Goal: Browse casually: Explore the website without a specific task or goal

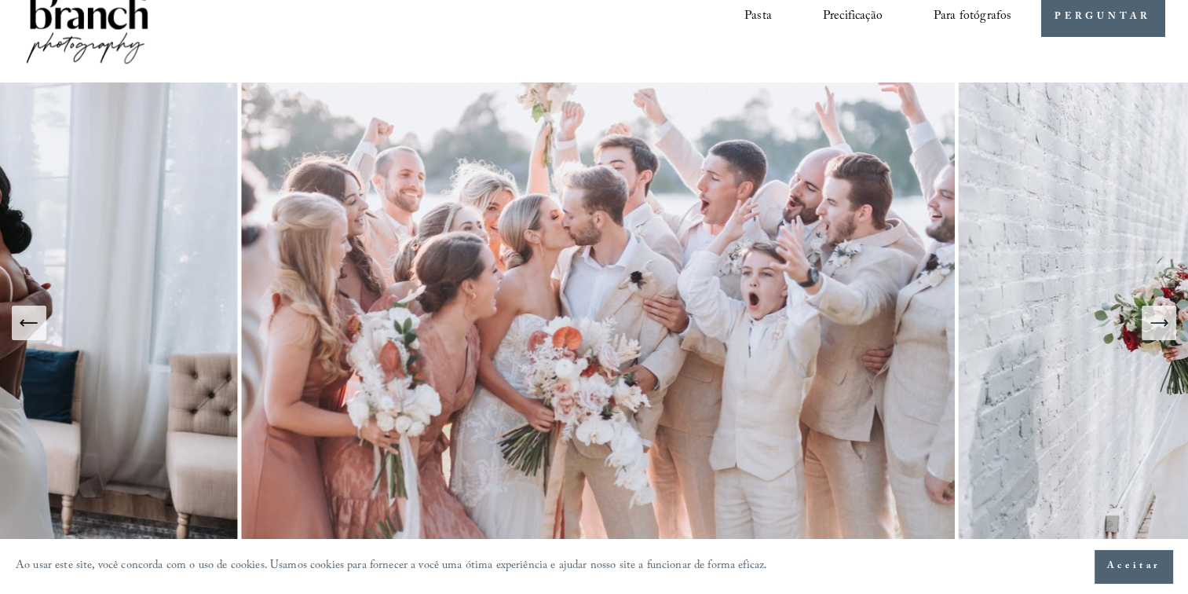
scroll to position [1, 0]
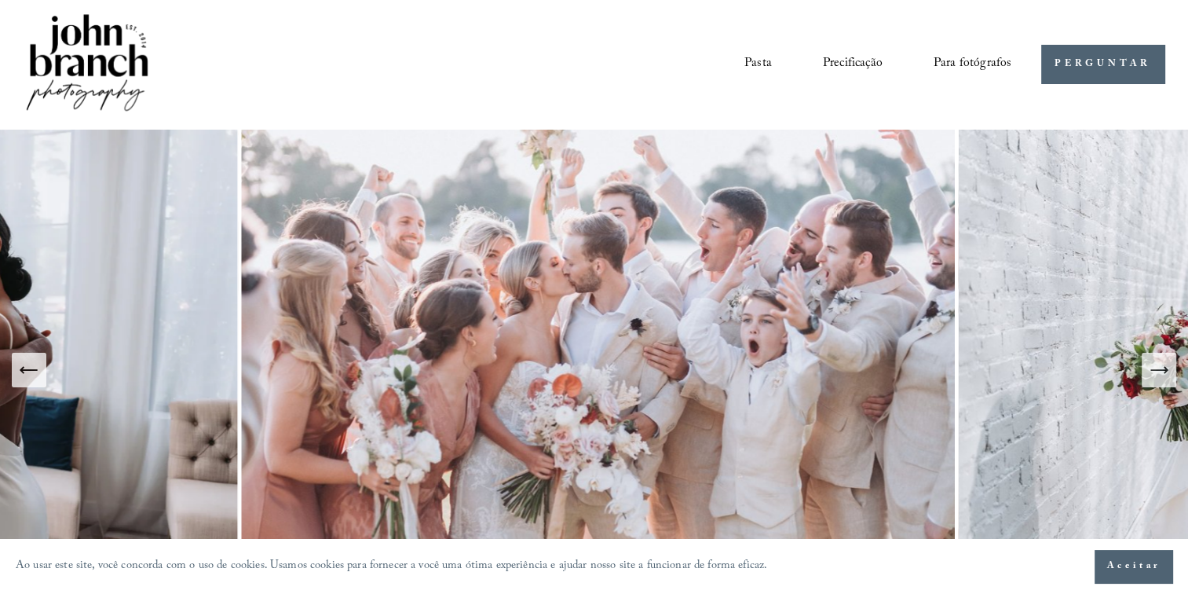
click at [24, 373] on icon "Slide anterior" at bounding box center [29, 370] width 22 height 22
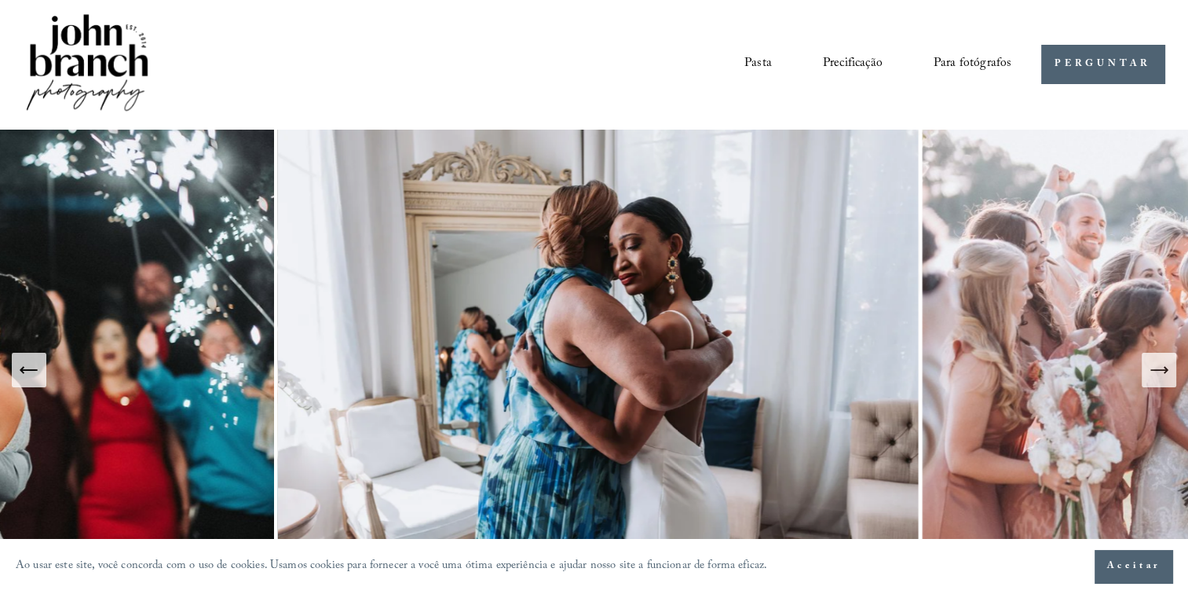
click at [542, 317] on img at bounding box center [598, 370] width 641 height 480
click at [489, 287] on img at bounding box center [598, 370] width 641 height 480
click at [767, 60] on link "Pasta" at bounding box center [757, 63] width 27 height 27
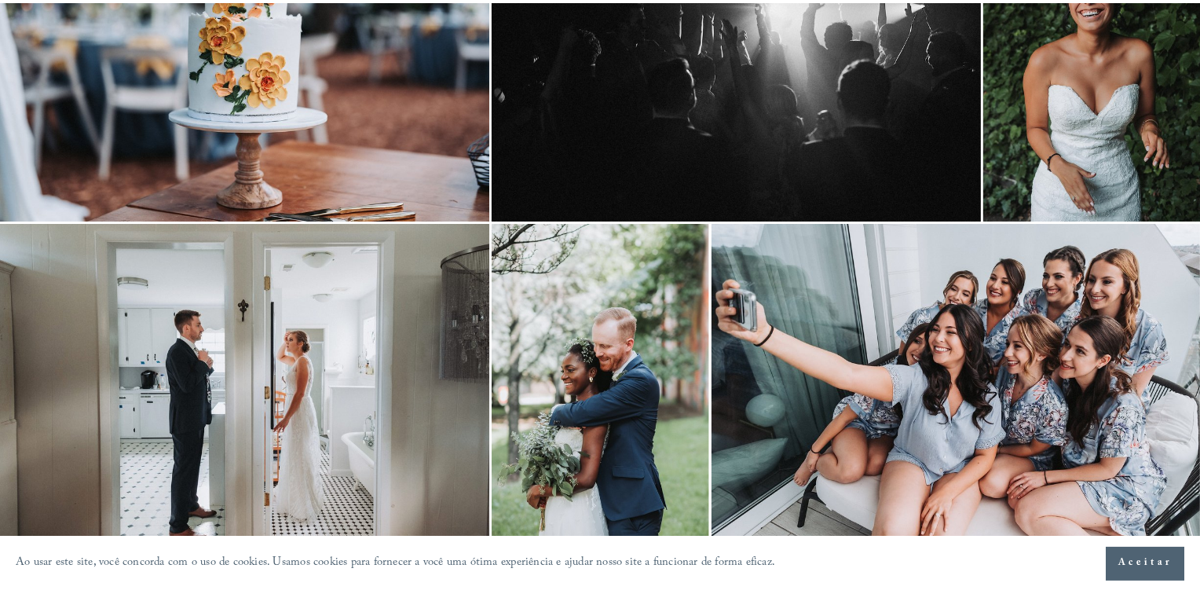
scroll to position [568, 0]
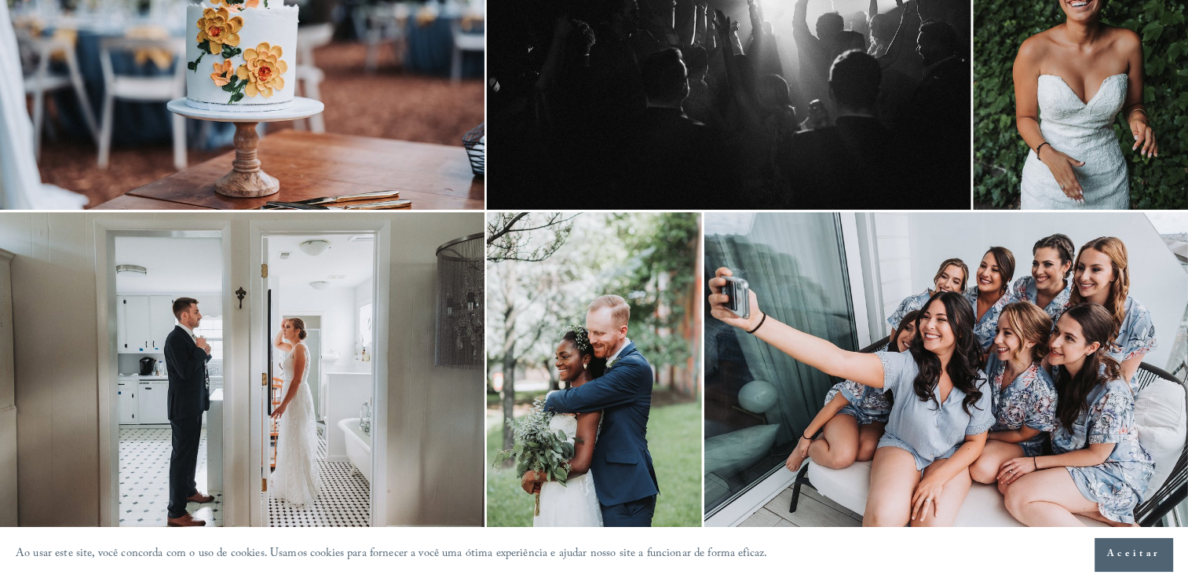
click at [1043, 47] on img at bounding box center [1080, 48] width 215 height 323
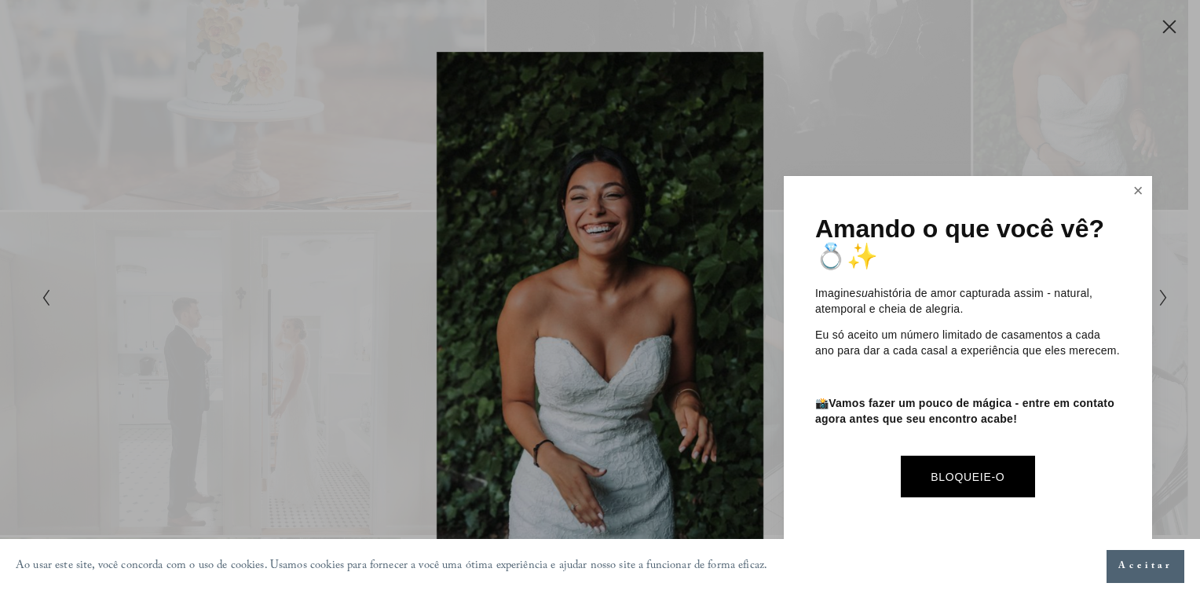
click at [1133, 190] on link "Fechar" at bounding box center [1138, 190] width 24 height 25
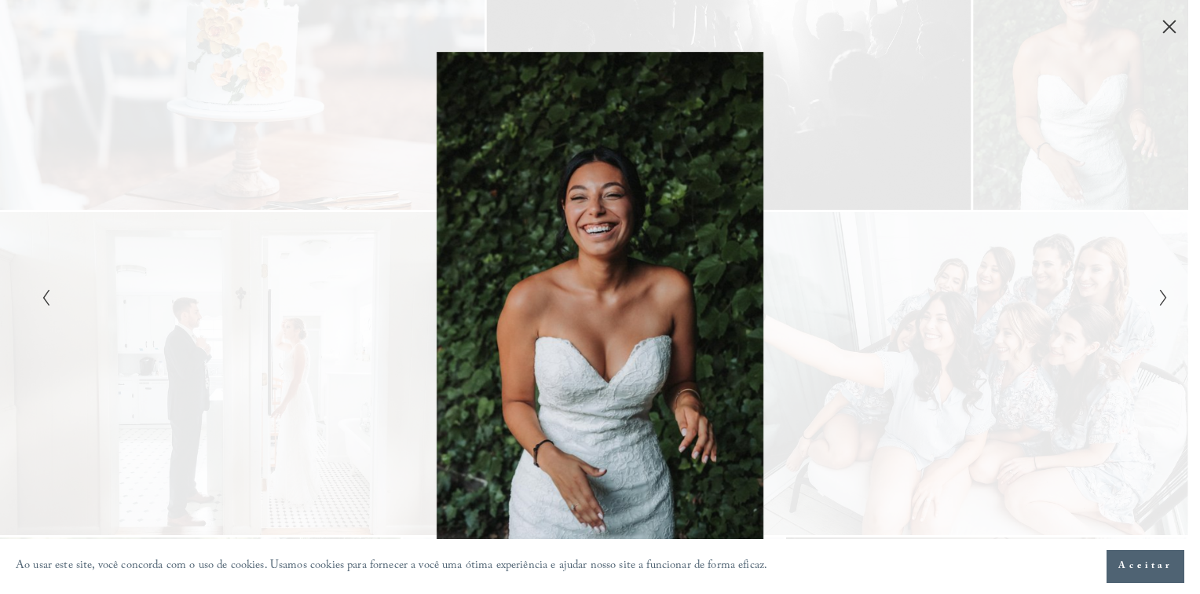
click at [1162, 299] on icon "Próximo slide" at bounding box center [1163, 297] width 10 height 19
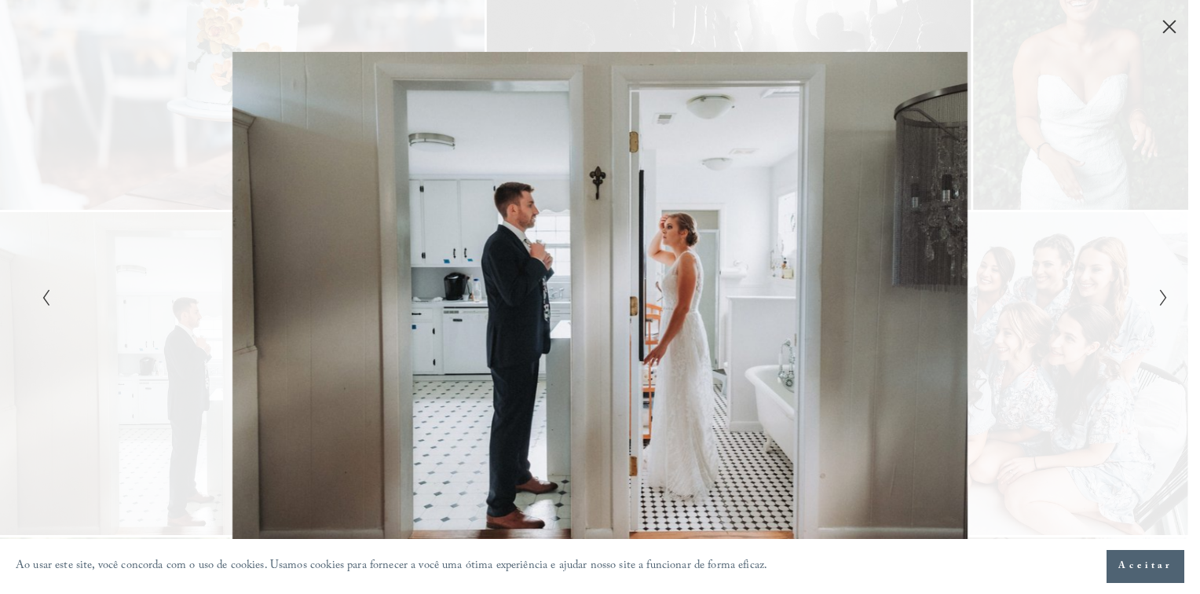
click at [1162, 299] on icon "Próximo slide" at bounding box center [1163, 297] width 10 height 19
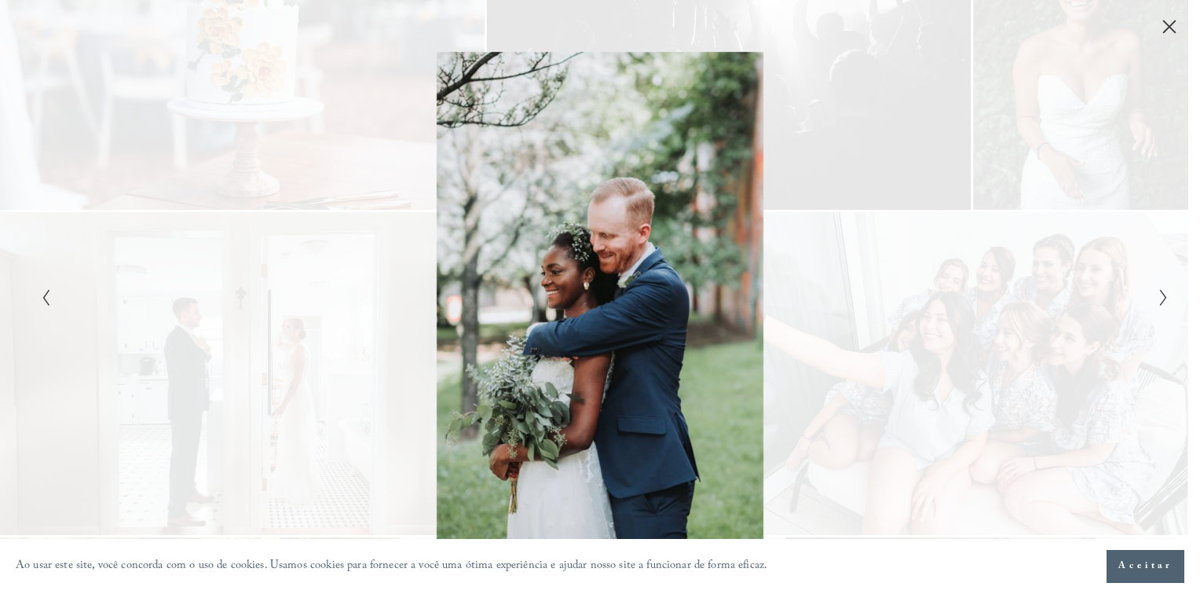
click at [1162, 299] on icon "Próximo slide" at bounding box center [1163, 297] width 10 height 19
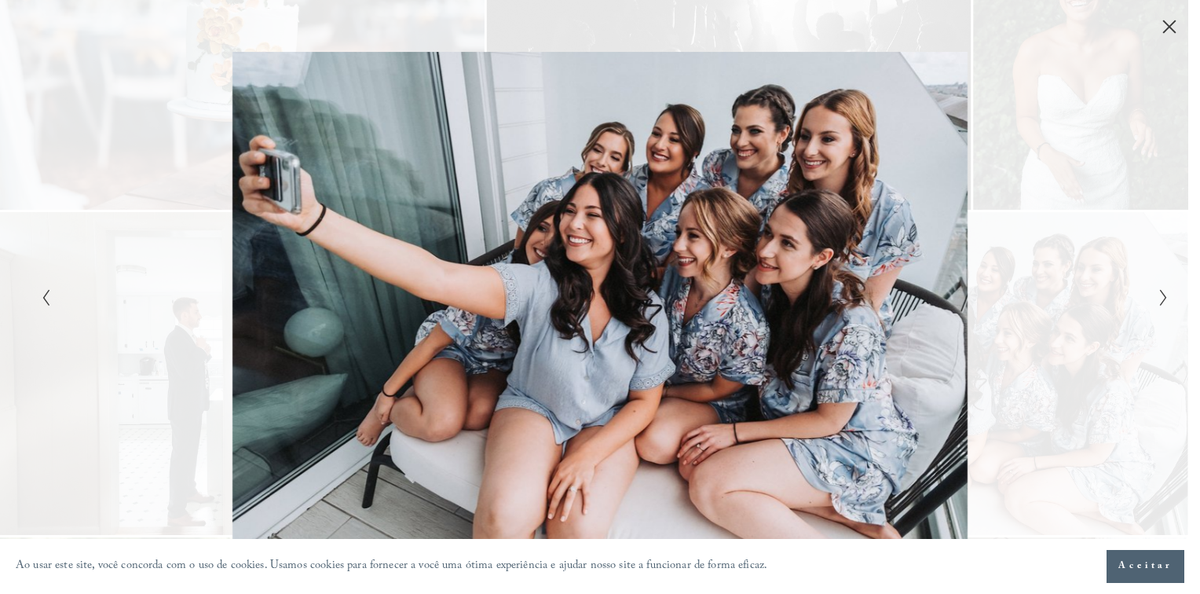
click at [1162, 299] on icon "Próximo slide" at bounding box center [1163, 297] width 10 height 19
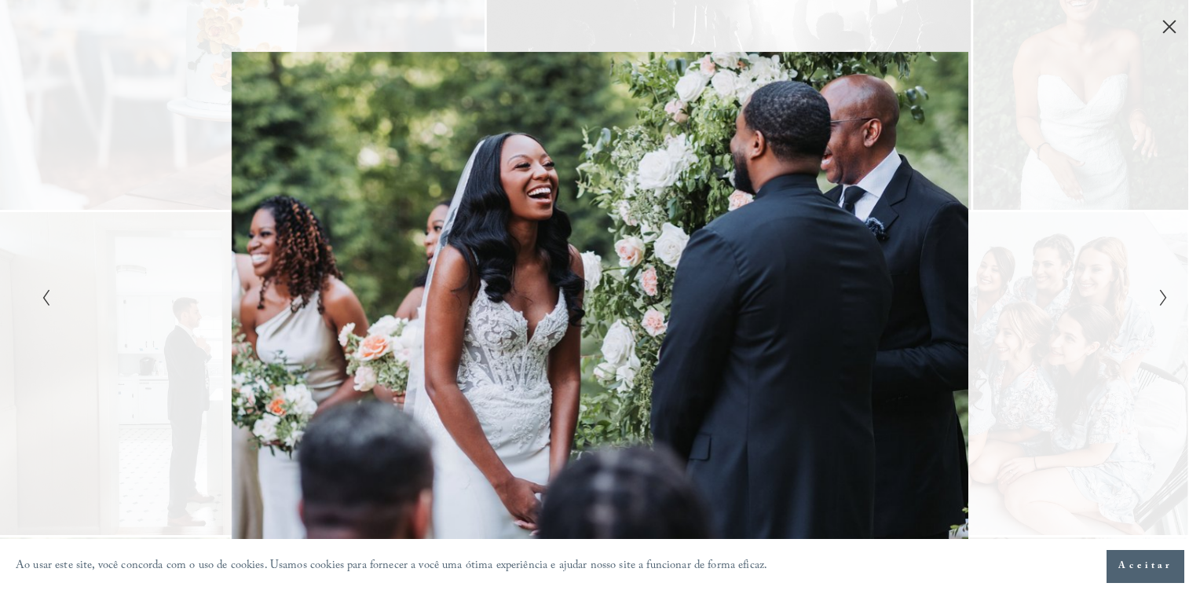
click at [1162, 299] on icon "Próximo slide" at bounding box center [1163, 297] width 10 height 19
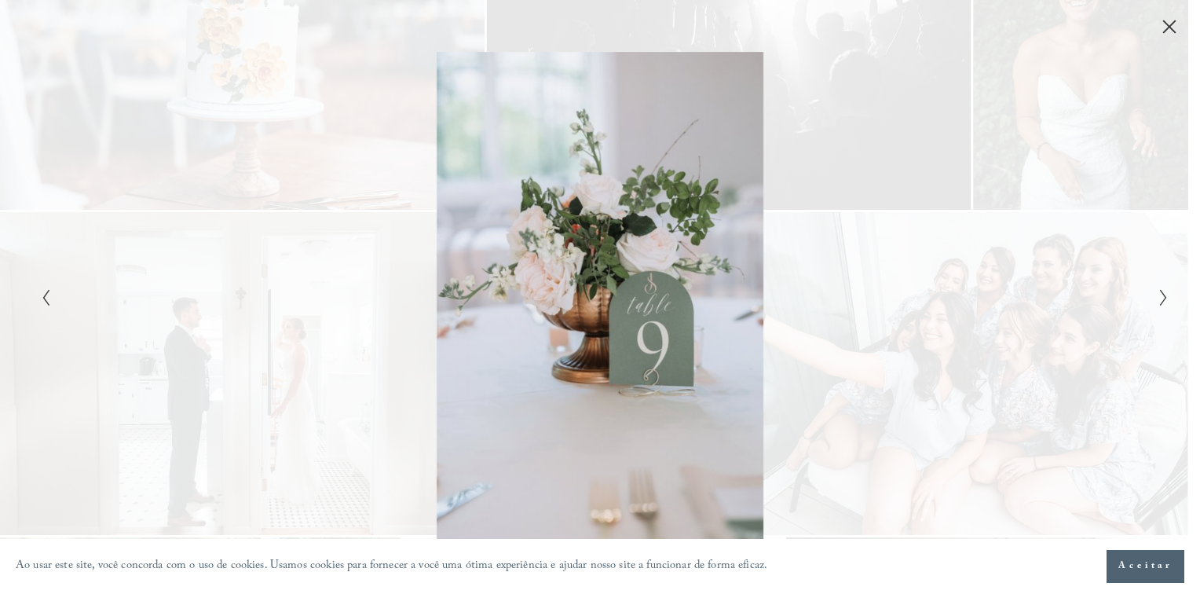
click at [1160, 306] on icon "Próximo slide" at bounding box center [1163, 297] width 10 height 19
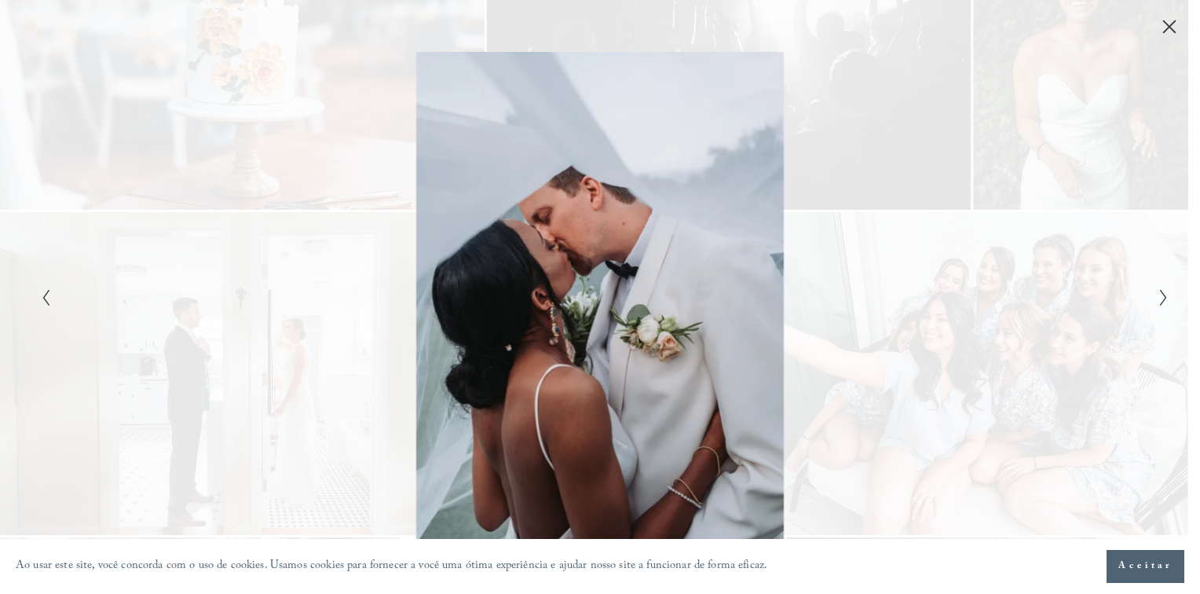
click at [1160, 306] on icon "Próximo slide" at bounding box center [1163, 297] width 10 height 19
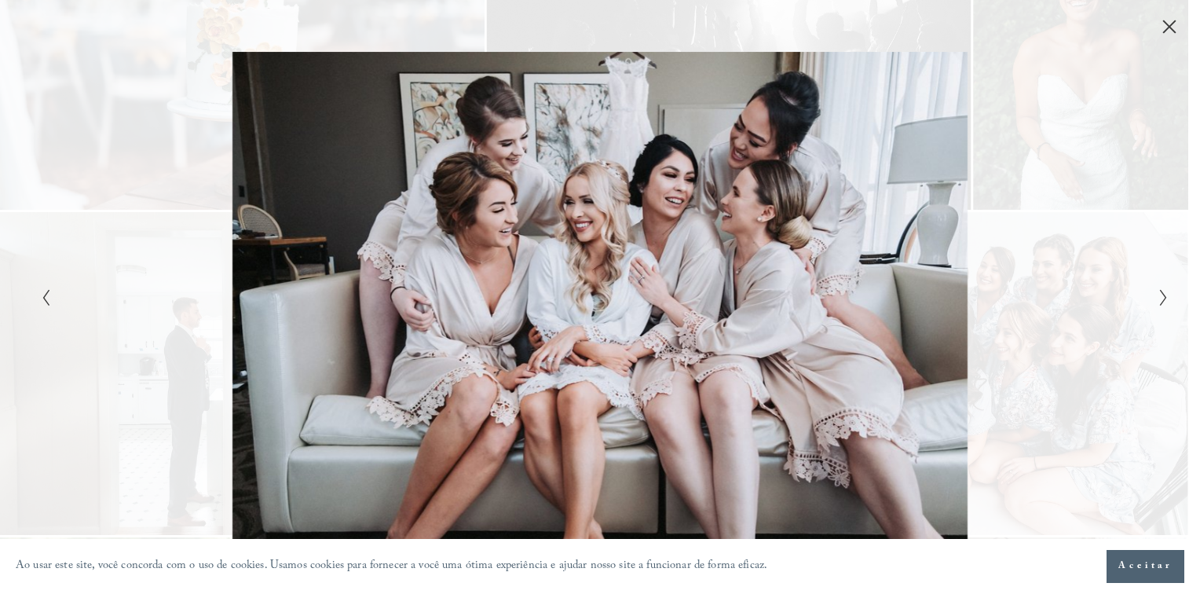
click at [1160, 306] on icon "Próximo slide" at bounding box center [1163, 297] width 10 height 19
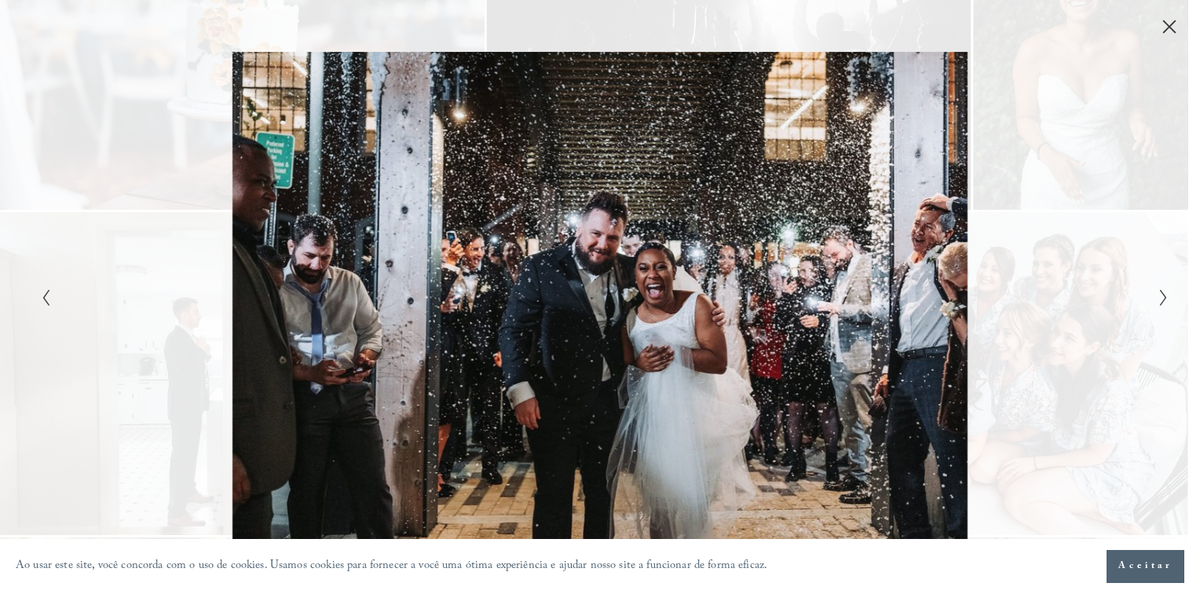
click at [1161, 303] on polyline "Próximo slide" at bounding box center [1162, 298] width 5 height 16
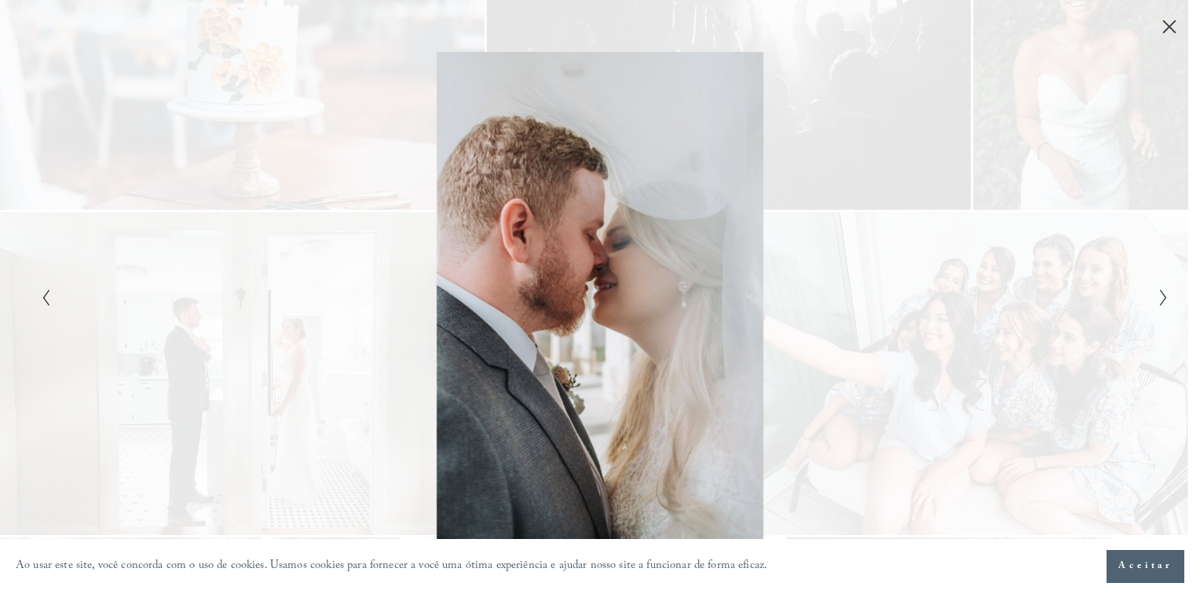
click at [1161, 303] on polyline "Próximo slide" at bounding box center [1162, 298] width 5 height 16
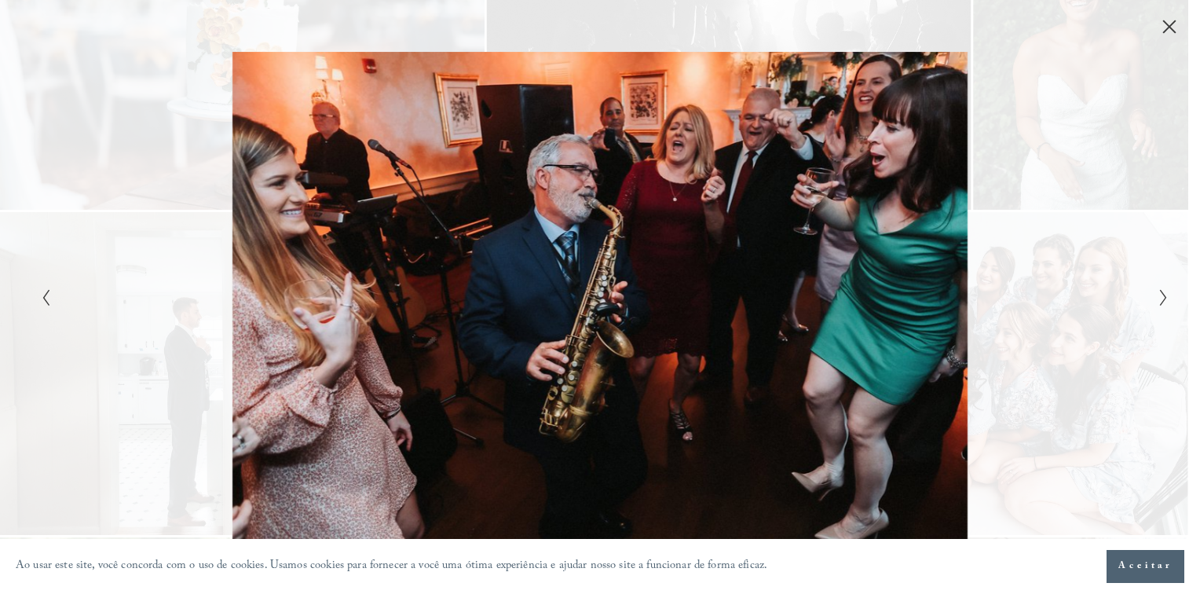
drag, startPoint x: 1161, startPoint y: 303, endPoint x: 1165, endPoint y: 310, distance: 8.1
click at [1165, 310] on div "Galeria" at bounding box center [600, 297] width 1200 height 594
click at [1160, 291] on polyline "Próximo slide" at bounding box center [1162, 298] width 5 height 16
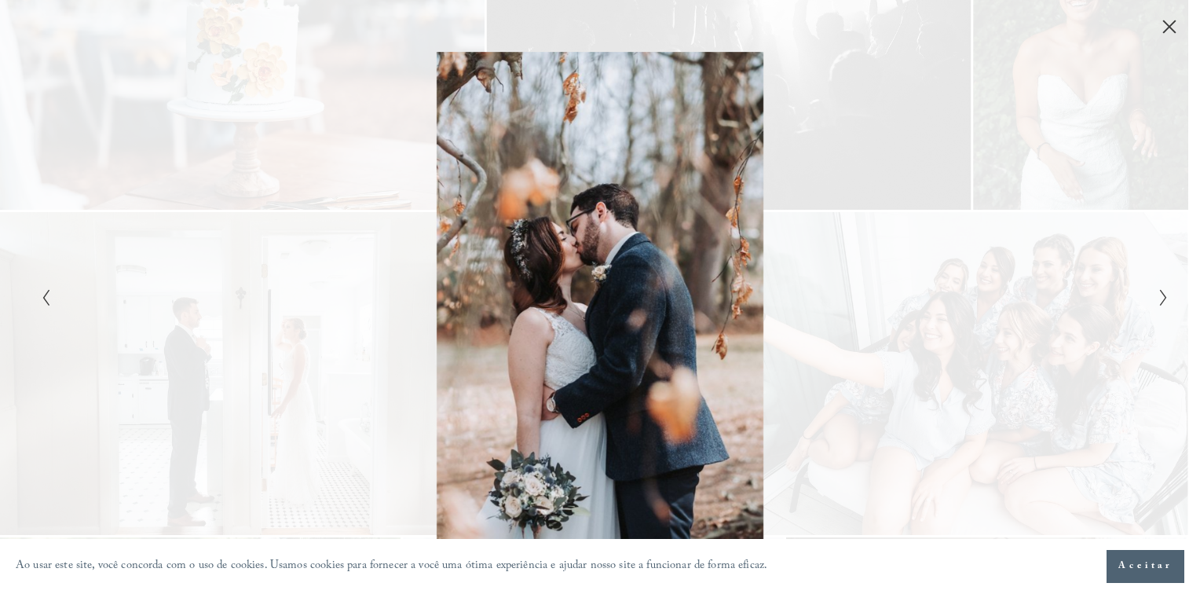
click at [1160, 291] on polyline "Próximo slide" at bounding box center [1162, 298] width 5 height 16
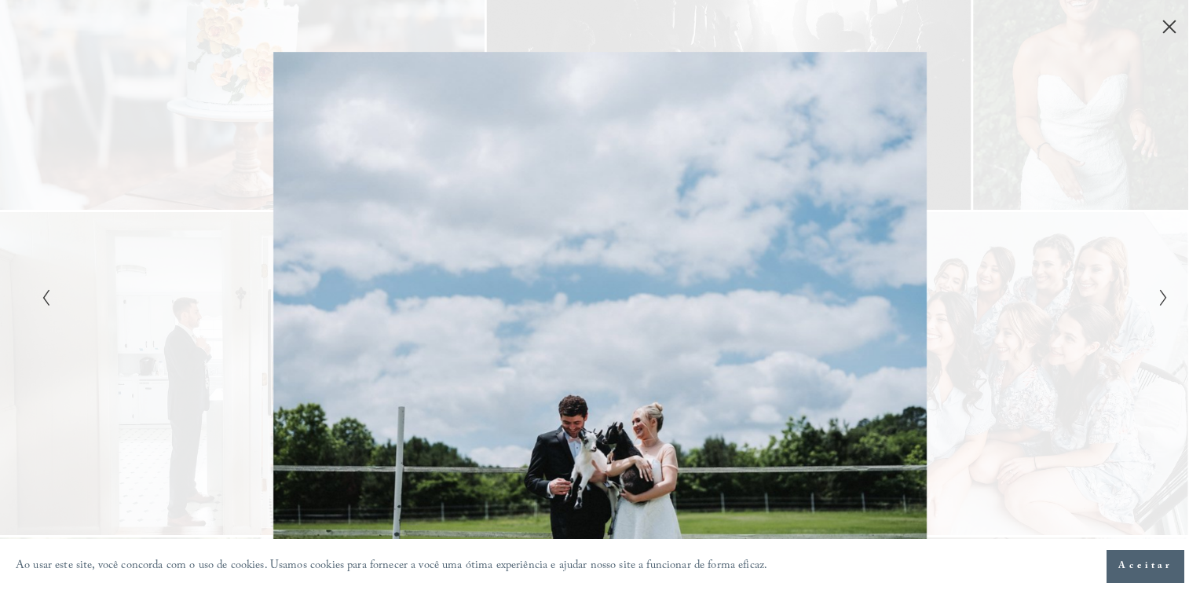
click at [1160, 291] on polyline "Próximo slide" at bounding box center [1162, 298] width 5 height 16
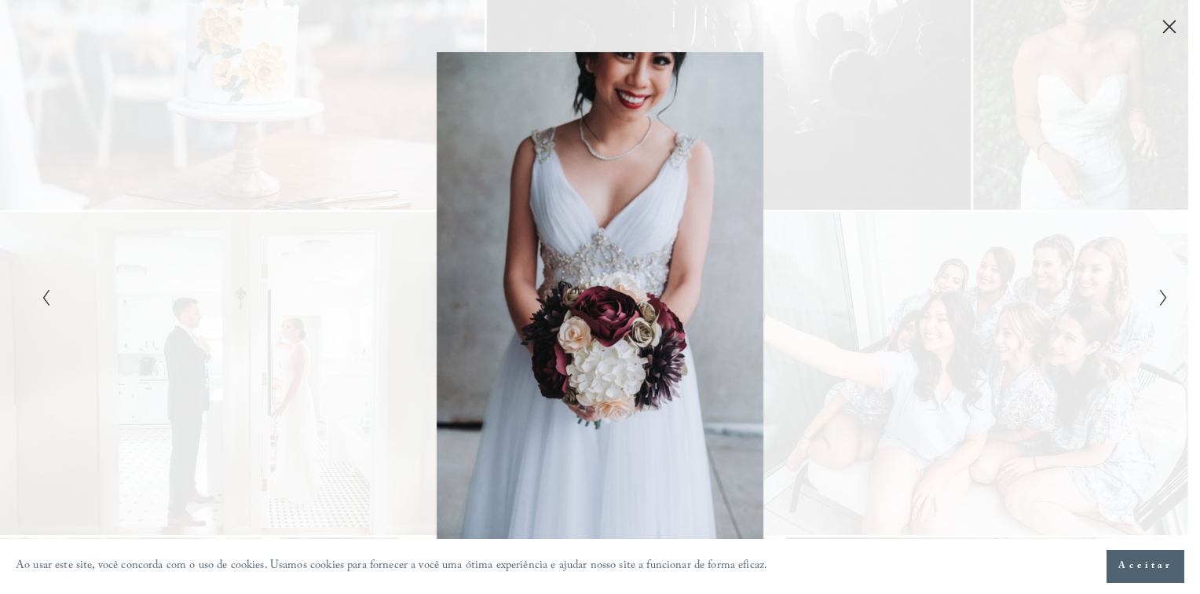
click at [1160, 291] on polyline "Próximo slide" at bounding box center [1162, 298] width 5 height 16
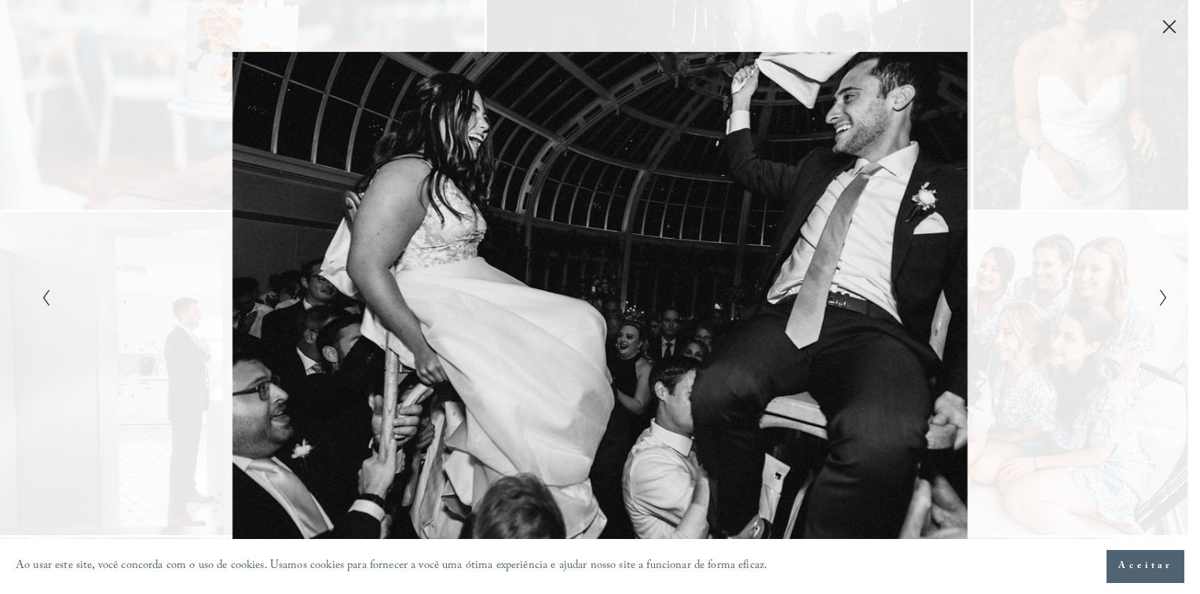
click at [1160, 291] on polyline "Próximo slide" at bounding box center [1162, 298] width 5 height 16
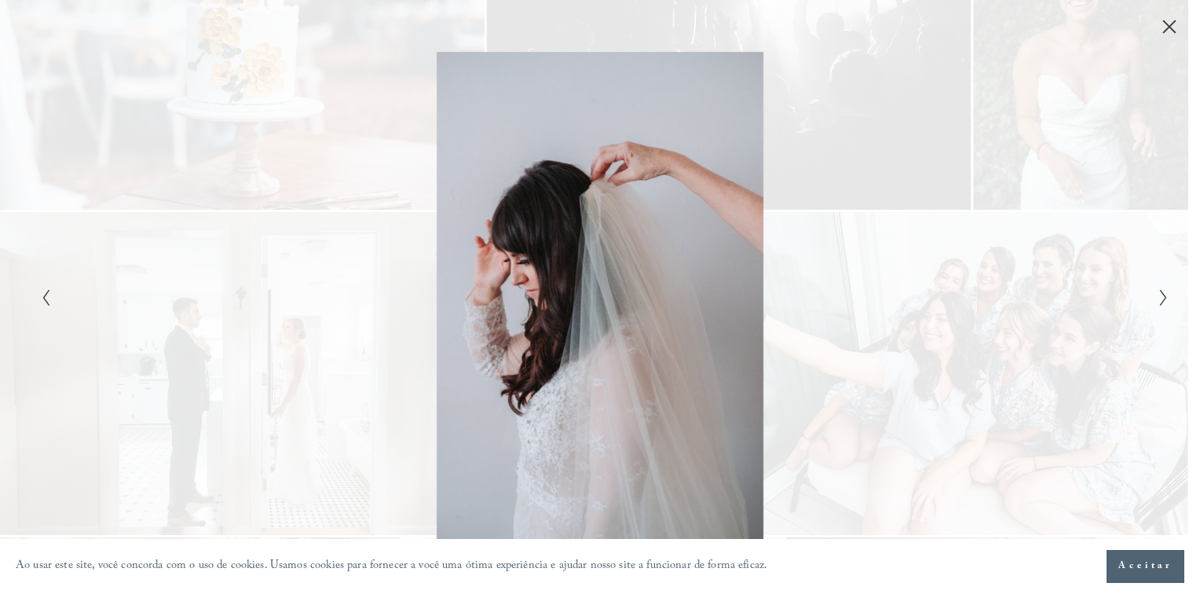
click at [1160, 291] on polyline "Próximo slide" at bounding box center [1162, 298] width 5 height 16
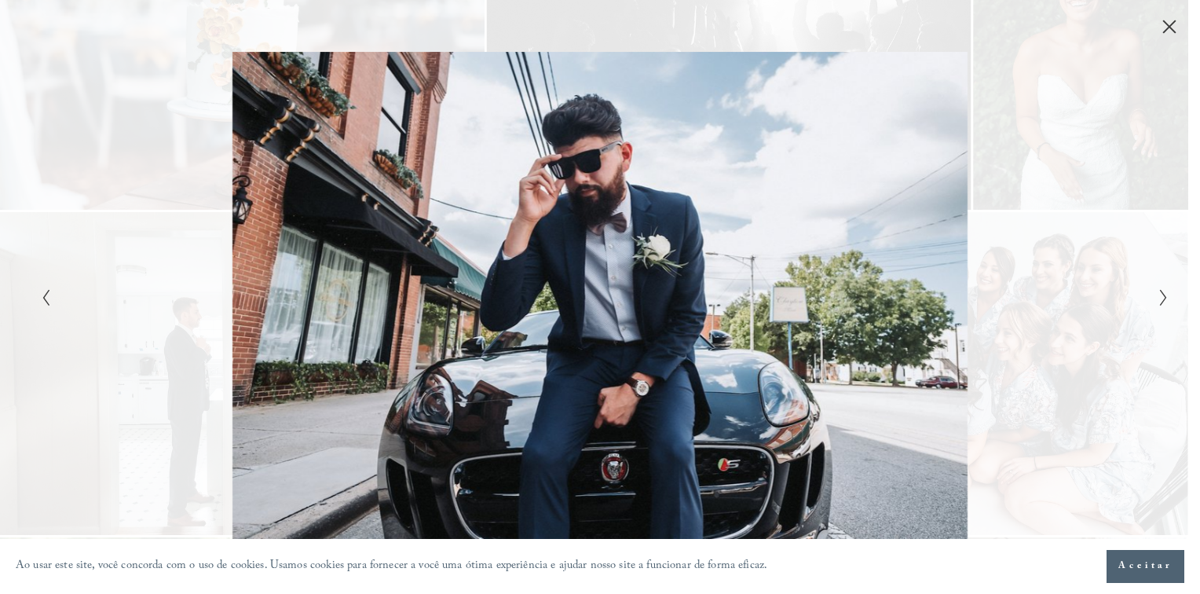
click at [1160, 291] on polyline "Próximo slide" at bounding box center [1162, 298] width 5 height 16
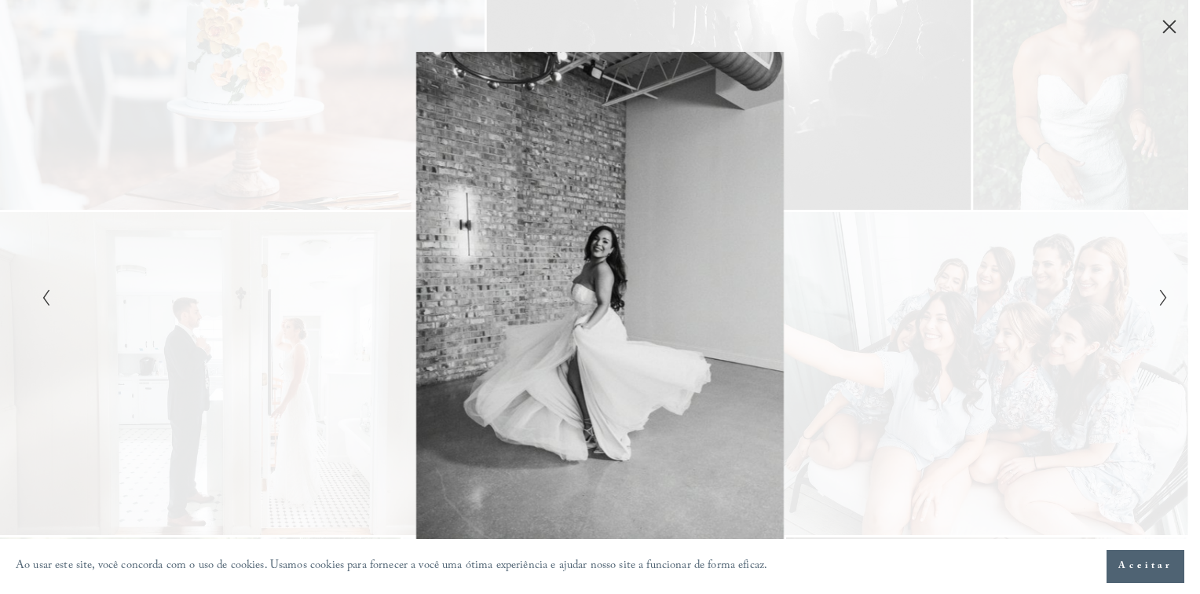
click at [39, 300] on button "Slide anterior" at bounding box center [41, 296] width 10 height 19
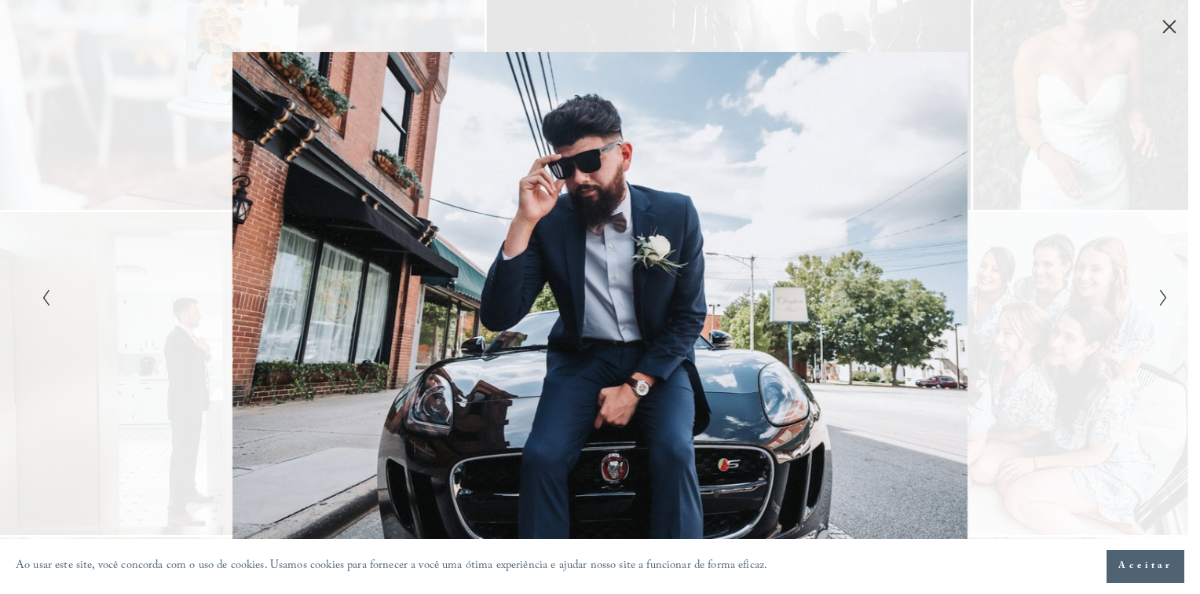
click at [1160, 296] on icon "Próximo slide" at bounding box center [1163, 297] width 10 height 19
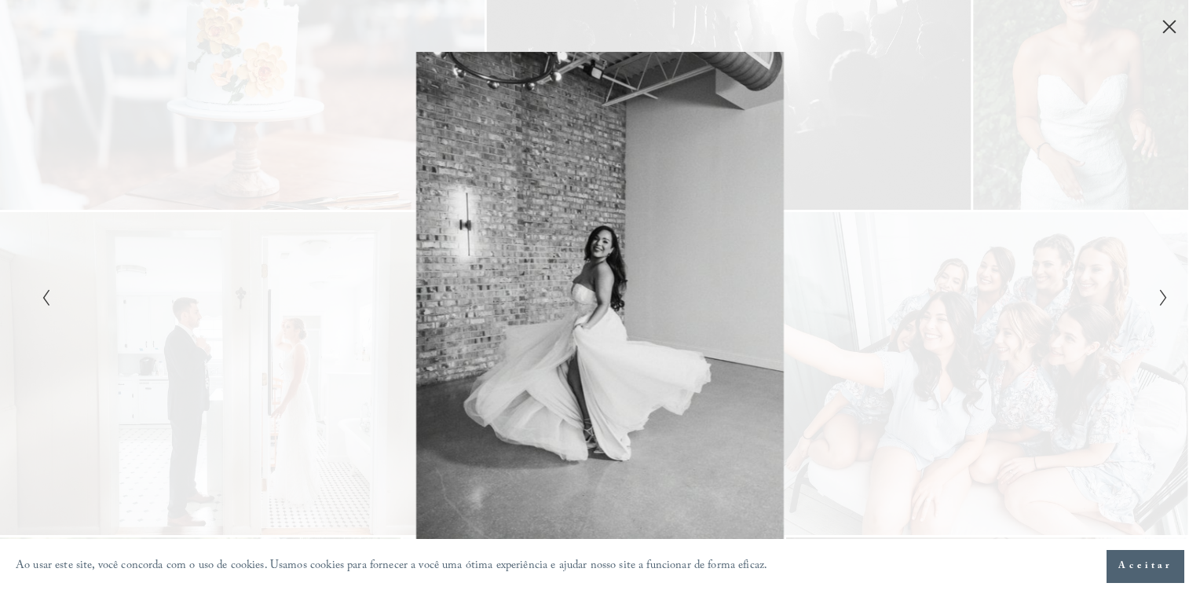
click at [1160, 296] on icon "Próximo slide" at bounding box center [1163, 297] width 10 height 19
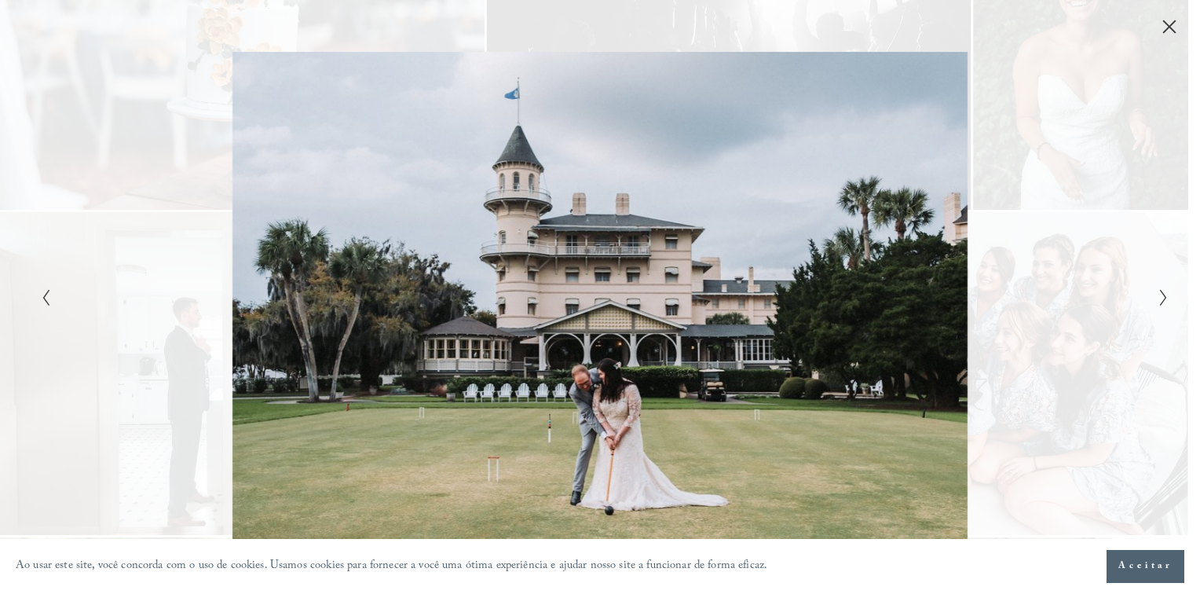
click at [1160, 296] on icon "Próximo slide" at bounding box center [1163, 297] width 10 height 19
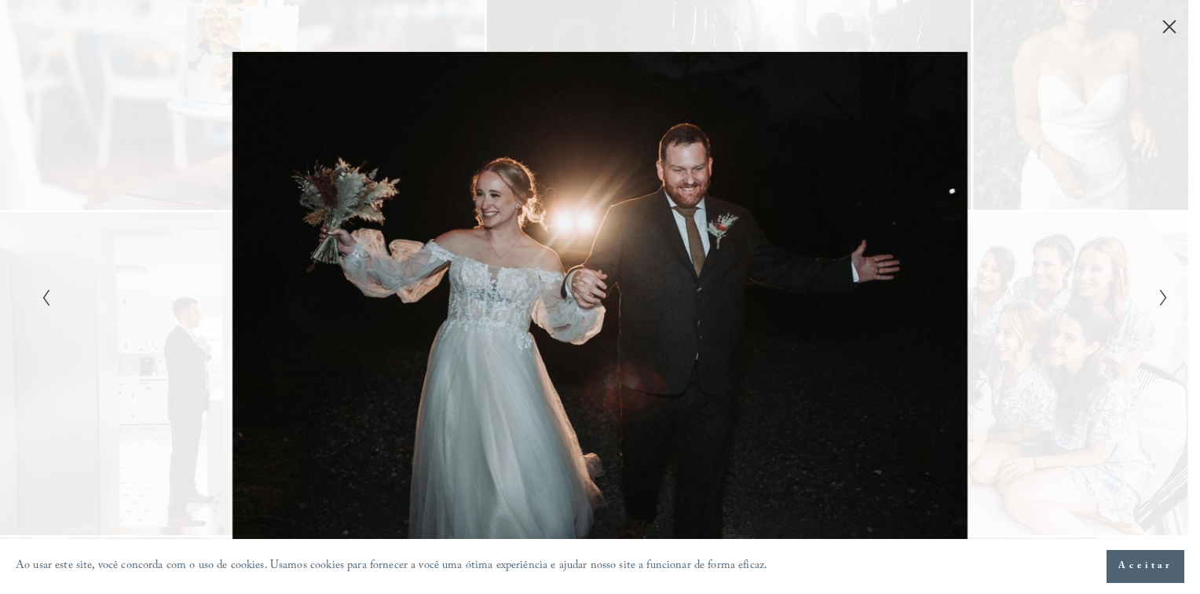
click at [1160, 297] on icon "Próximo slide" at bounding box center [1163, 297] width 10 height 19
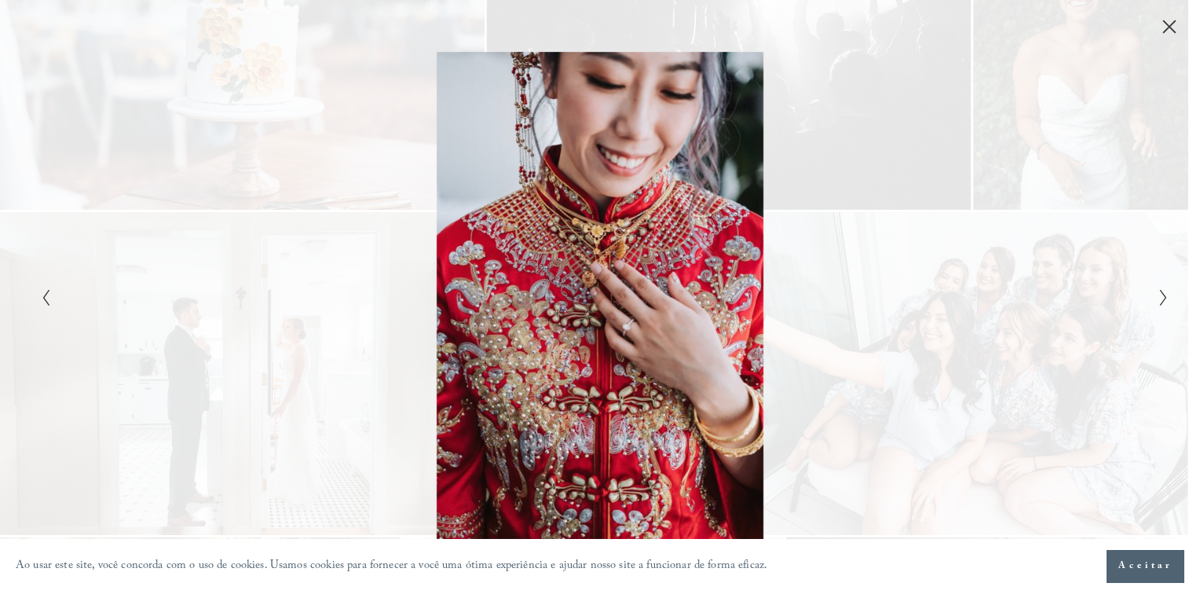
click at [1160, 297] on icon "Próximo slide" at bounding box center [1163, 297] width 10 height 19
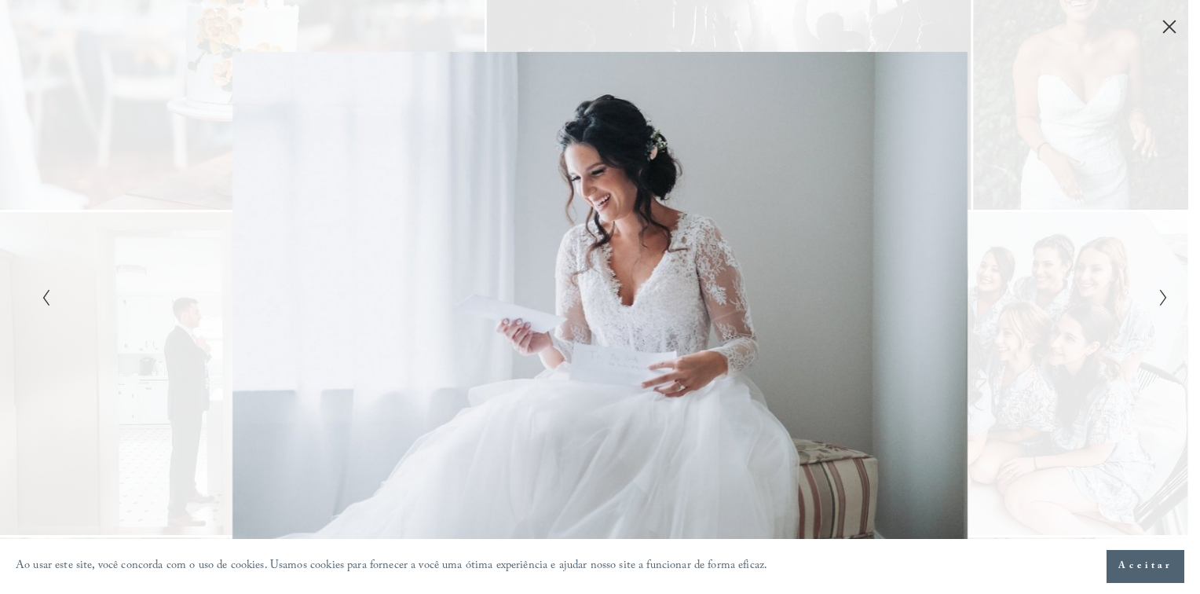
click at [1160, 297] on icon "Próximo slide" at bounding box center [1163, 297] width 10 height 19
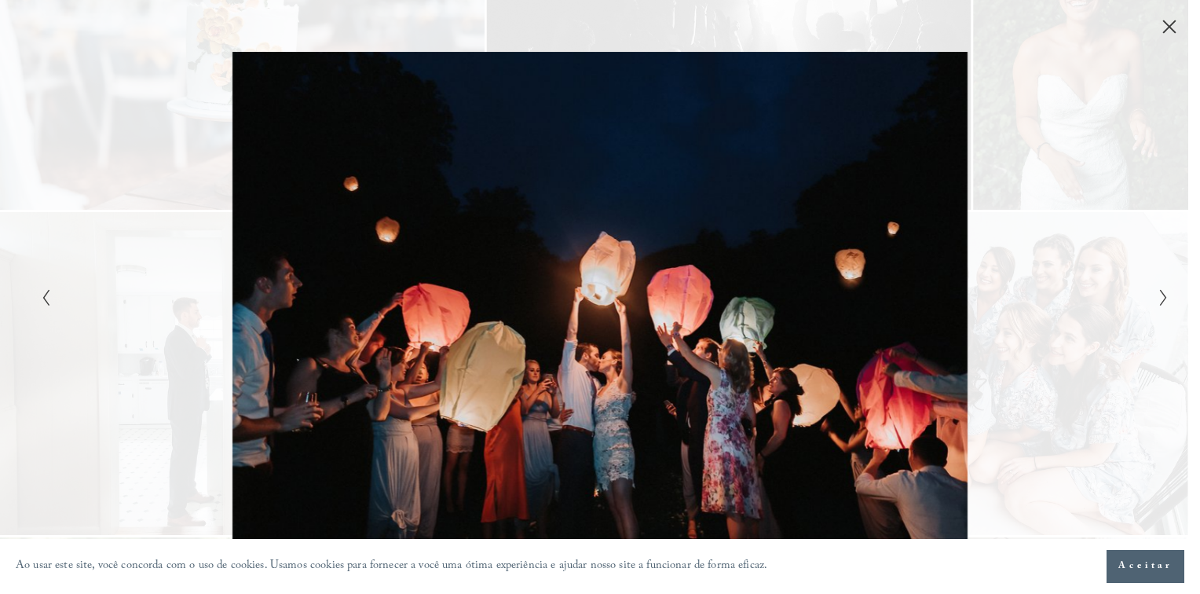
click at [1160, 297] on icon "Próximo slide" at bounding box center [1163, 297] width 10 height 19
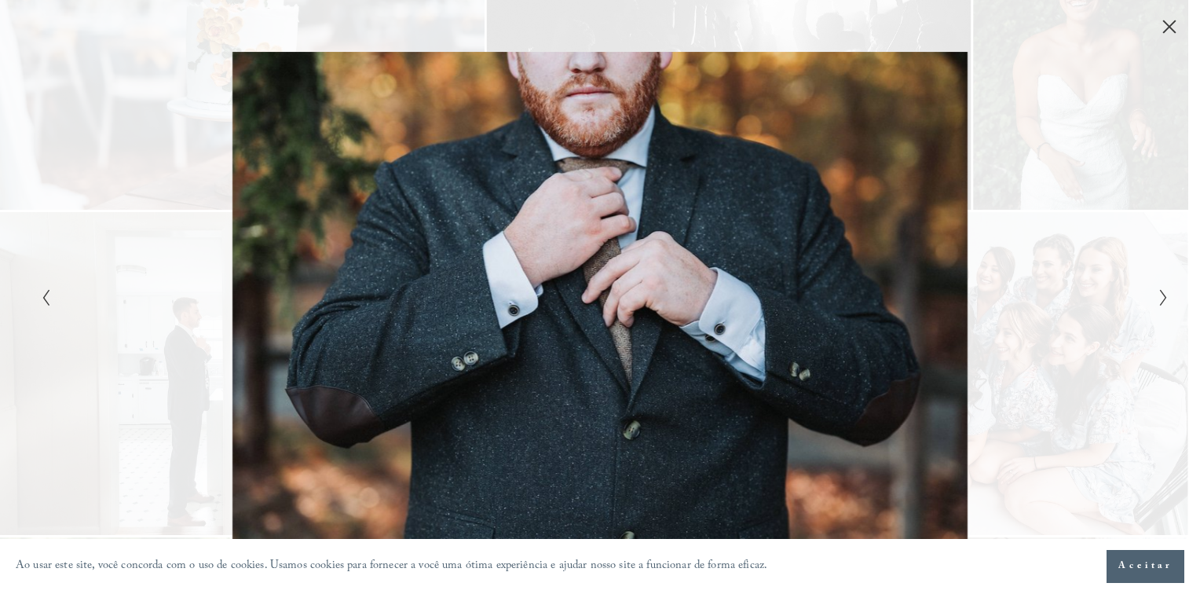
click at [1161, 297] on icon "Próximo slide" at bounding box center [1163, 297] width 10 height 19
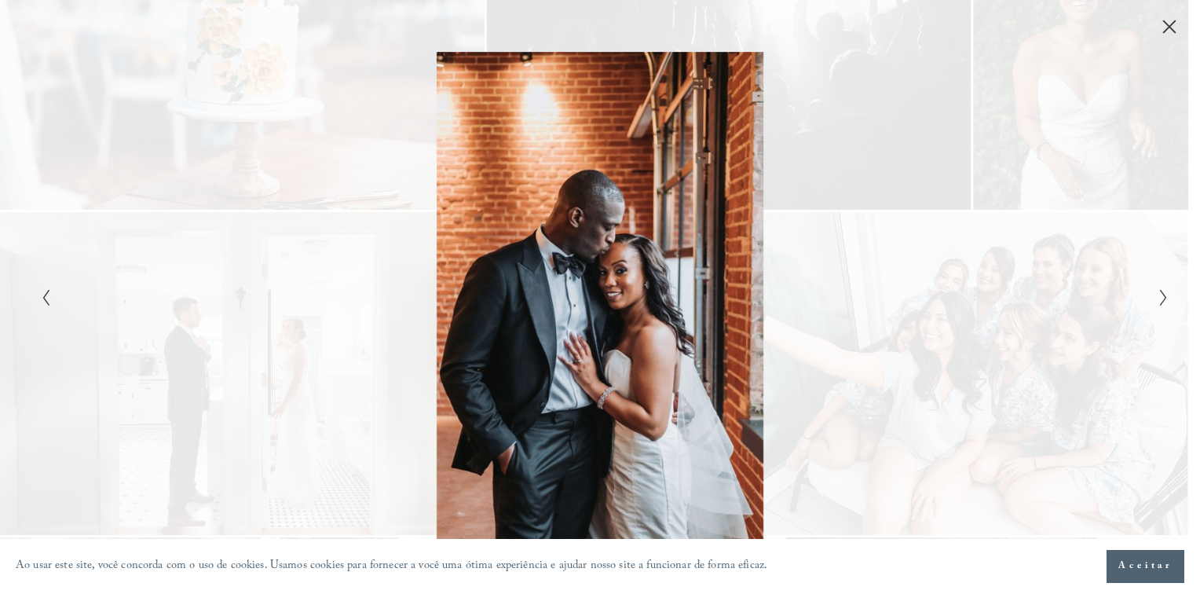
click at [1161, 297] on icon "Próximo slide" at bounding box center [1163, 297] width 10 height 19
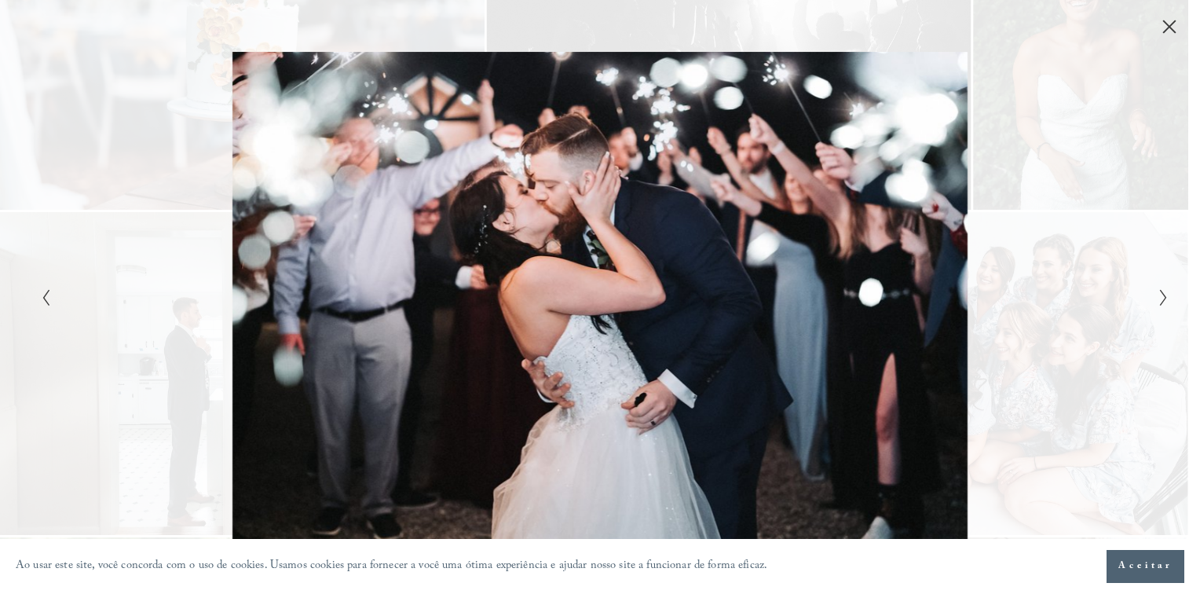
click at [1161, 297] on icon "Próximo slide" at bounding box center [1163, 297] width 10 height 19
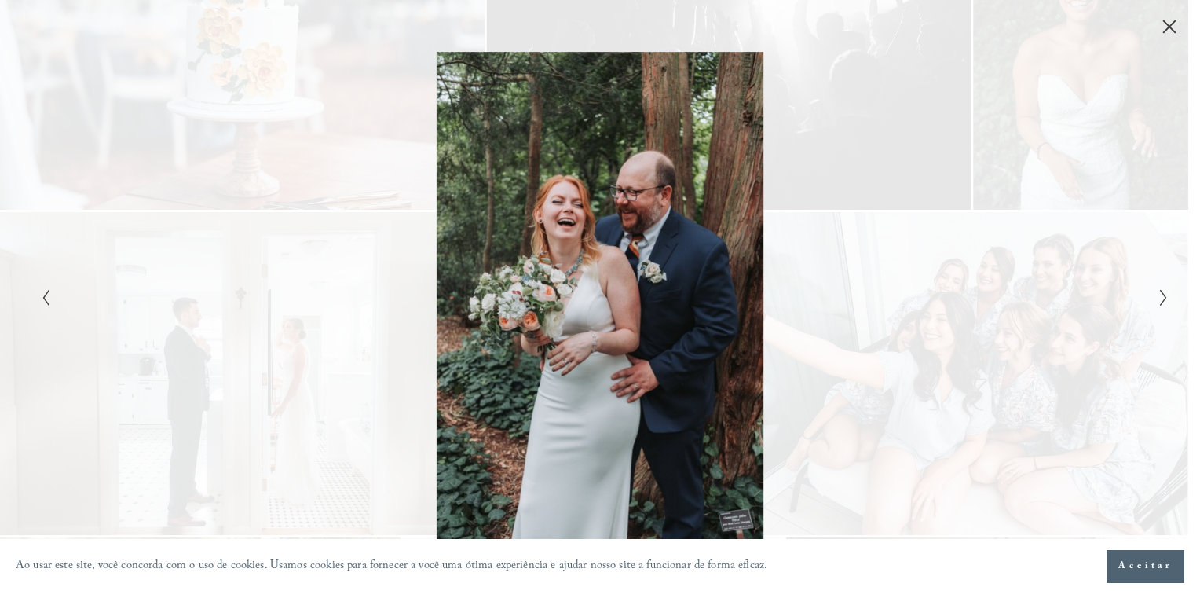
click at [1173, 22] on icon "Fechar" at bounding box center [1169, 26] width 13 height 13
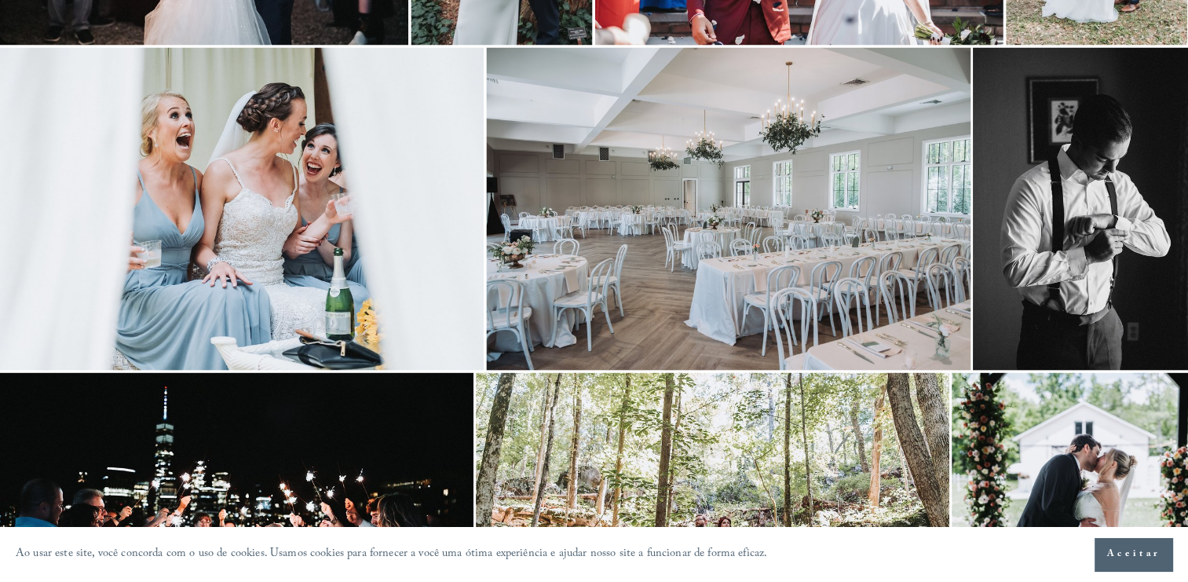
scroll to position [3136, 0]
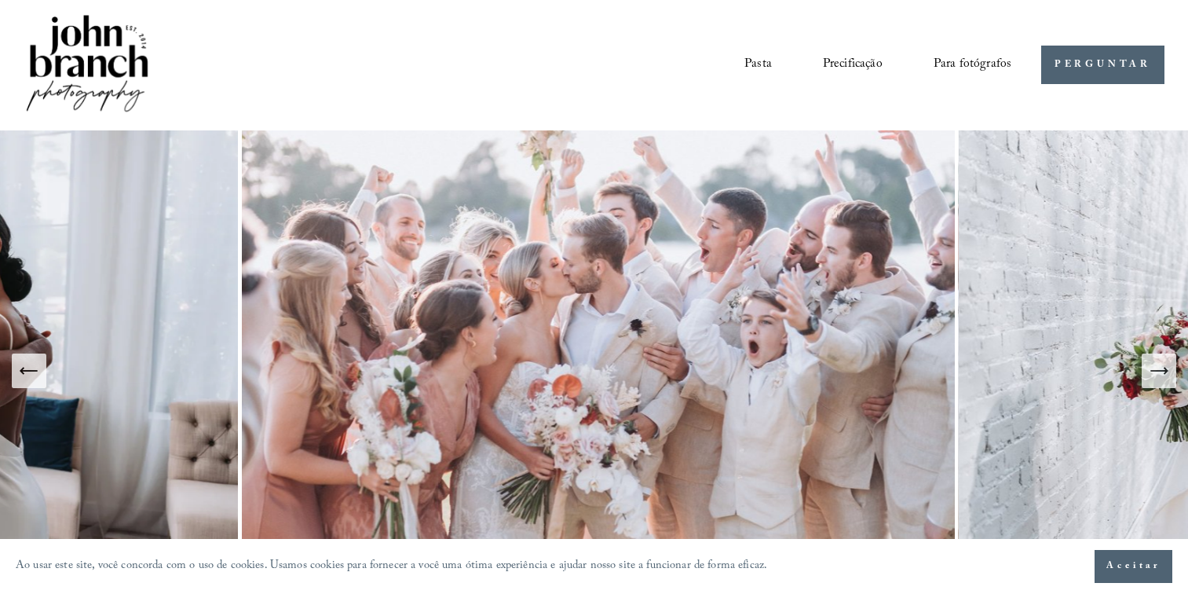
scroll to position [1, 0]
click at [828, 277] on img at bounding box center [598, 370] width 721 height 480
click at [1167, 375] on icon "Próximo slide" at bounding box center [1159, 370] width 22 height 22
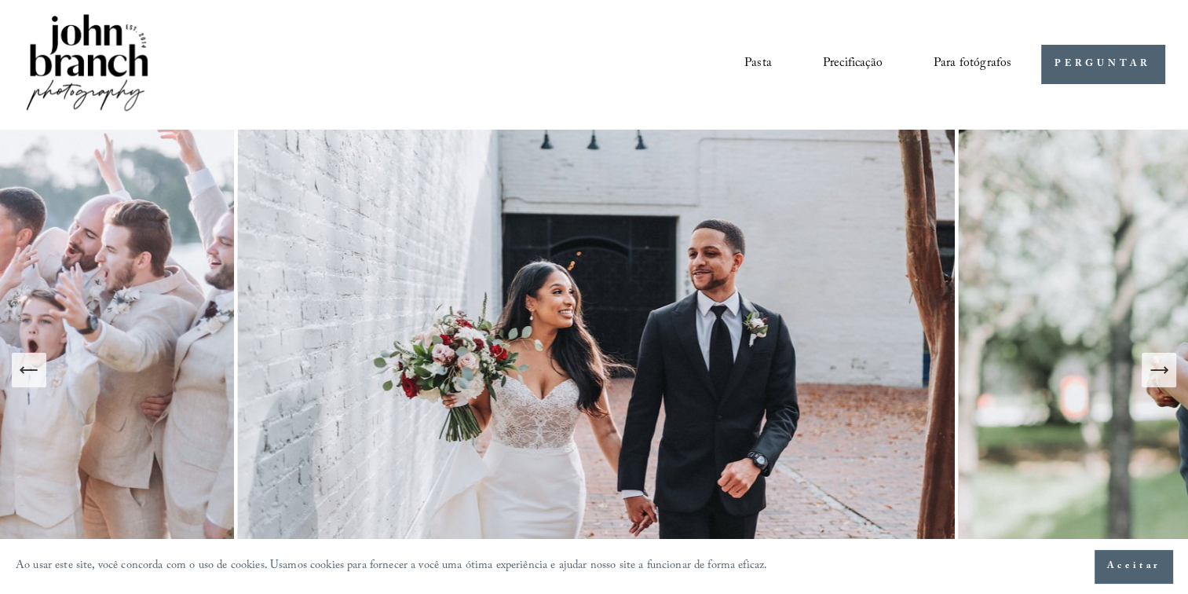
click at [1167, 375] on icon "Próximo slide" at bounding box center [1159, 370] width 22 height 22
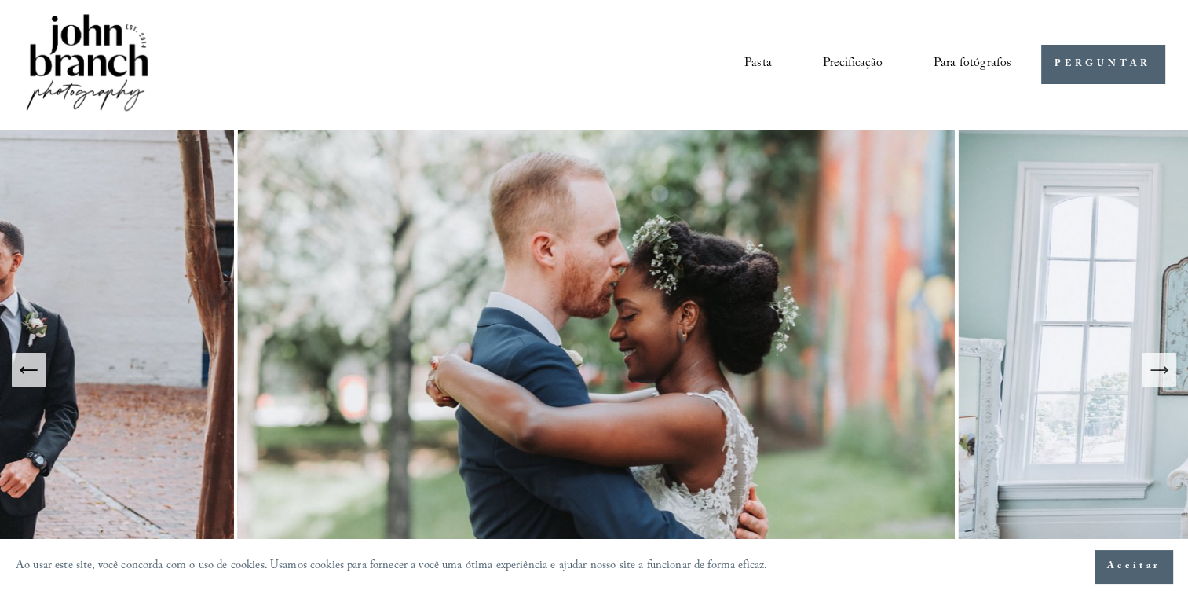
click at [739, 210] on img at bounding box center [598, 370] width 721 height 480
click at [758, 63] on link "Pasta" at bounding box center [757, 63] width 27 height 27
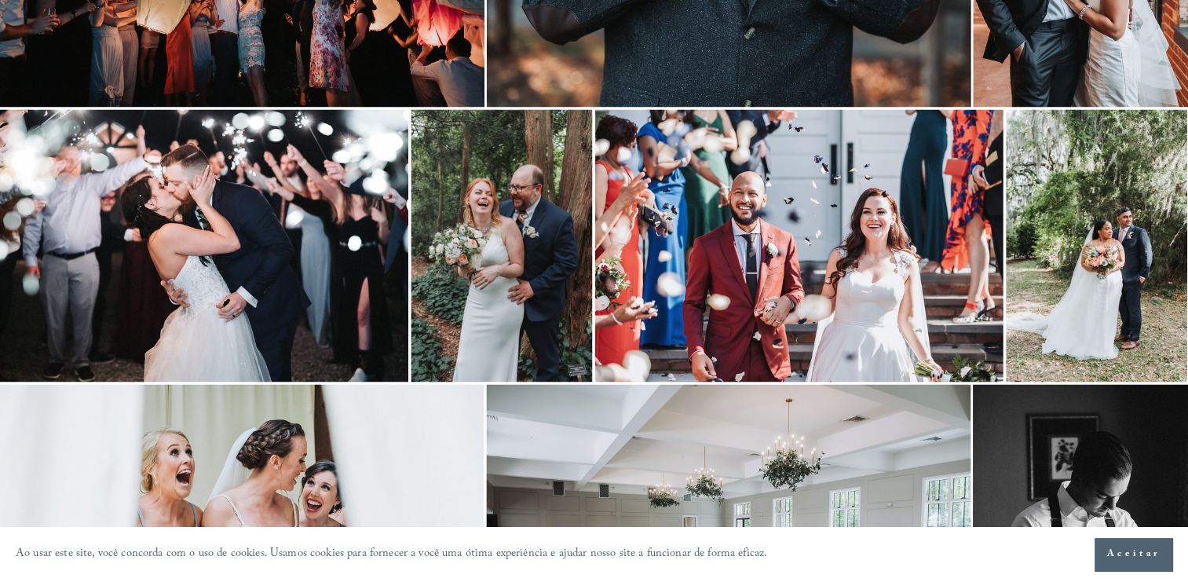
scroll to position [2800, 0]
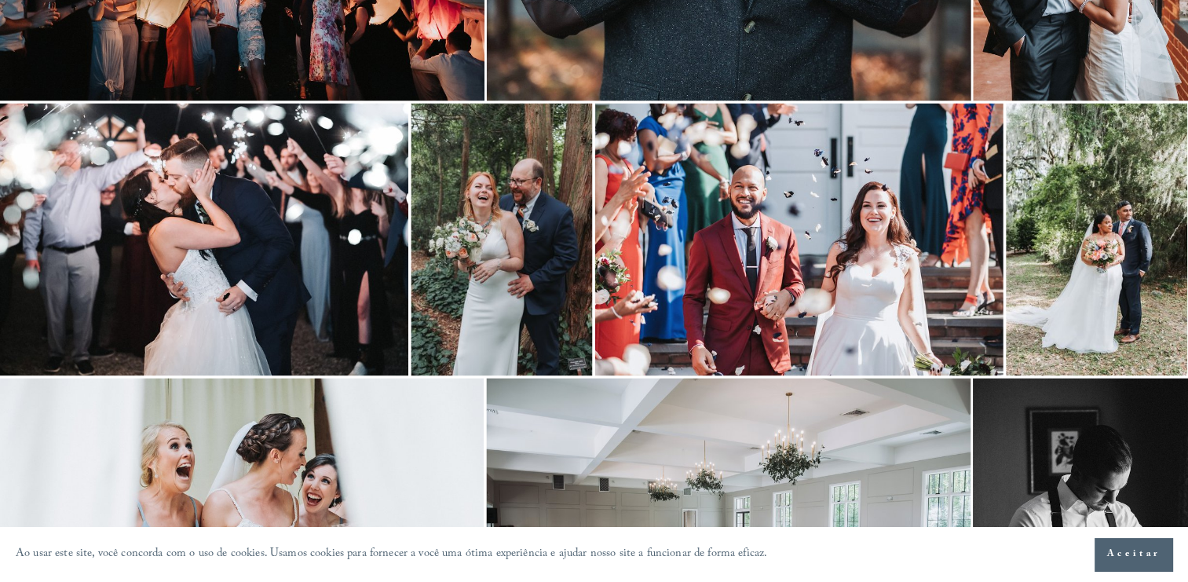
click at [789, 201] on img at bounding box center [799, 239] width 408 height 272
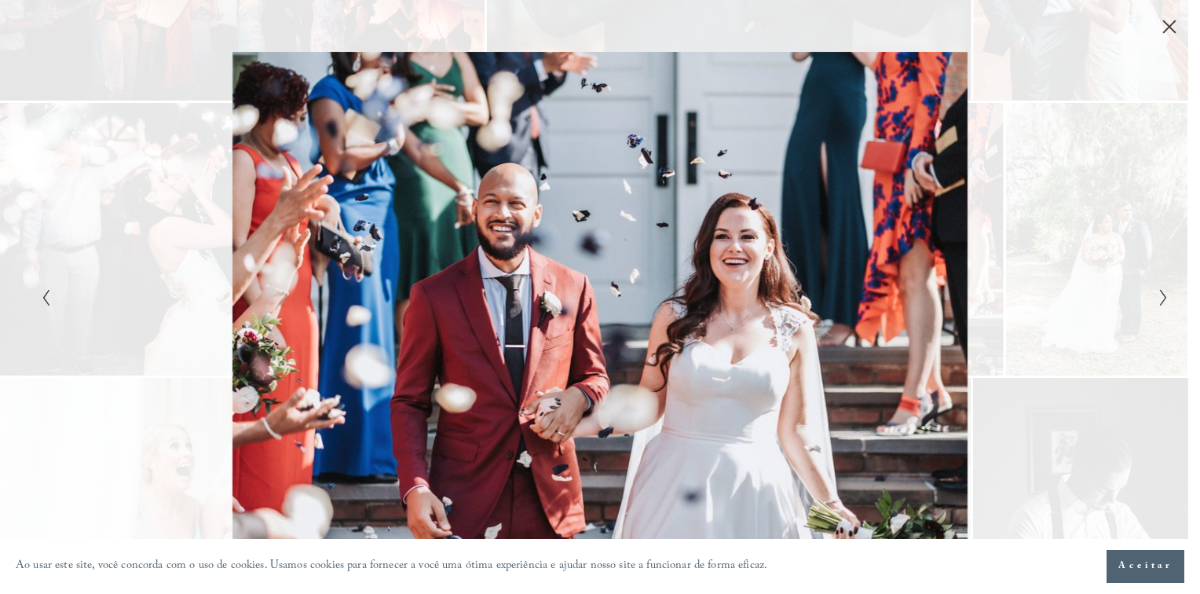
click at [1158, 299] on icon "Próximo slide" at bounding box center [1163, 297] width 10 height 19
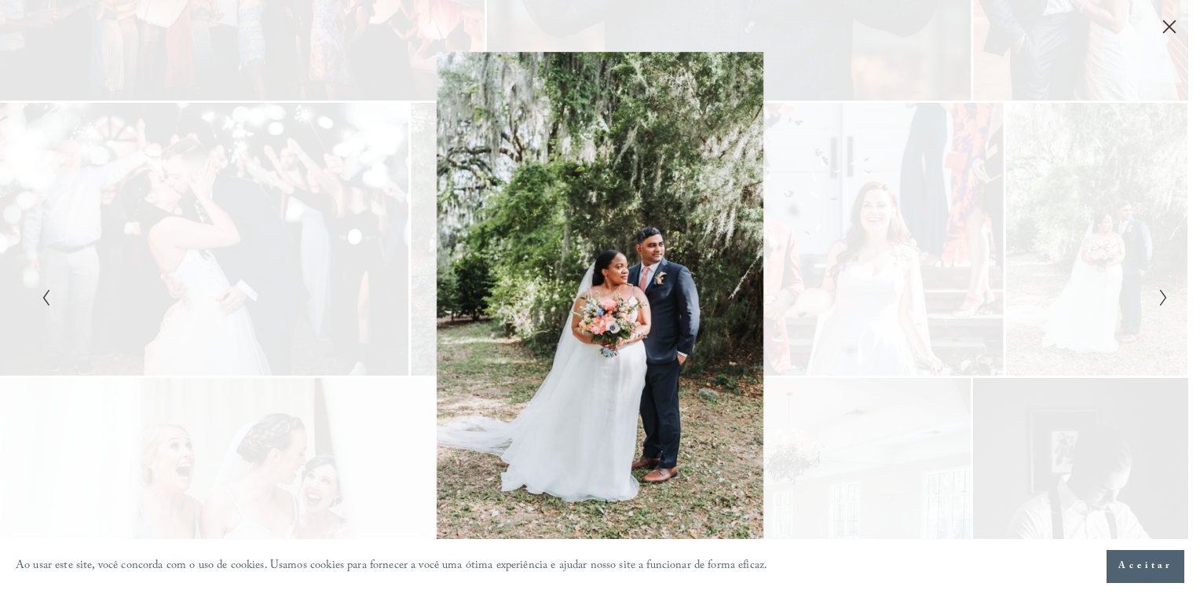
click at [1158, 299] on icon "Próximo slide" at bounding box center [1163, 297] width 10 height 19
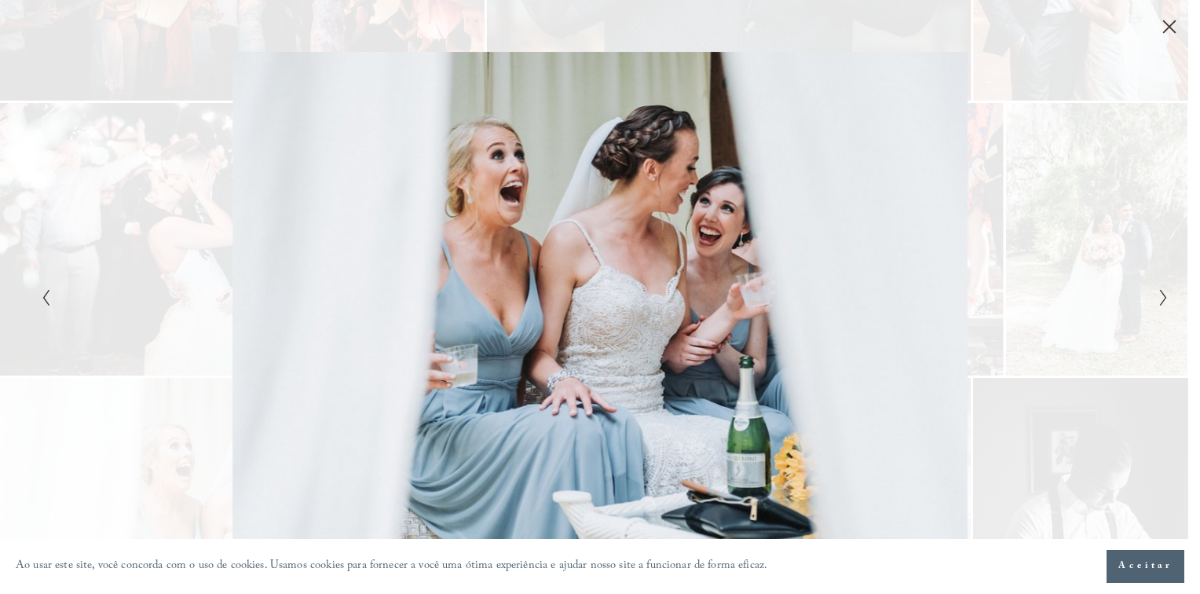
click at [1158, 299] on icon "Próximo slide" at bounding box center [1163, 297] width 10 height 19
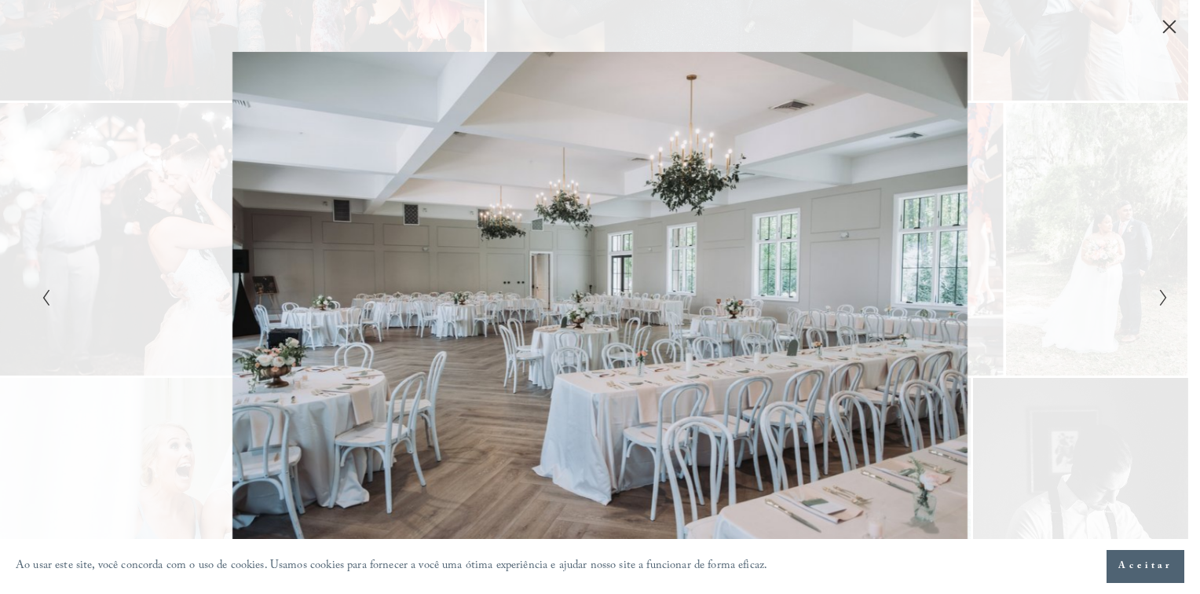
click at [1165, 298] on polyline "Próximo slide" at bounding box center [1162, 298] width 5 height 16
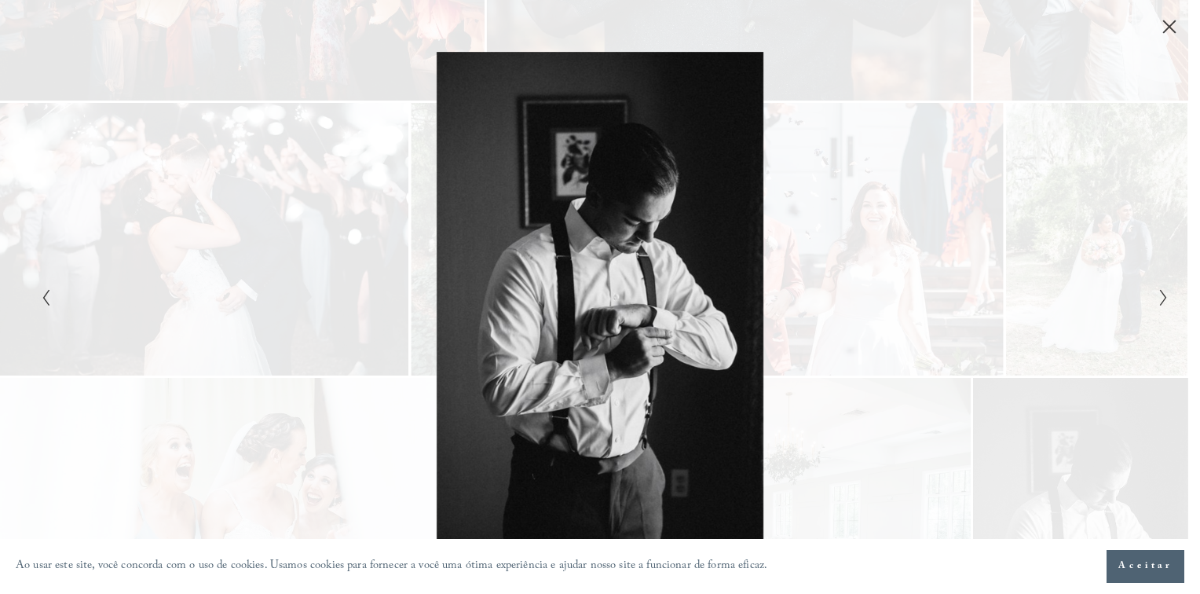
click at [1165, 298] on polyline "Próximo slide" at bounding box center [1162, 298] width 5 height 16
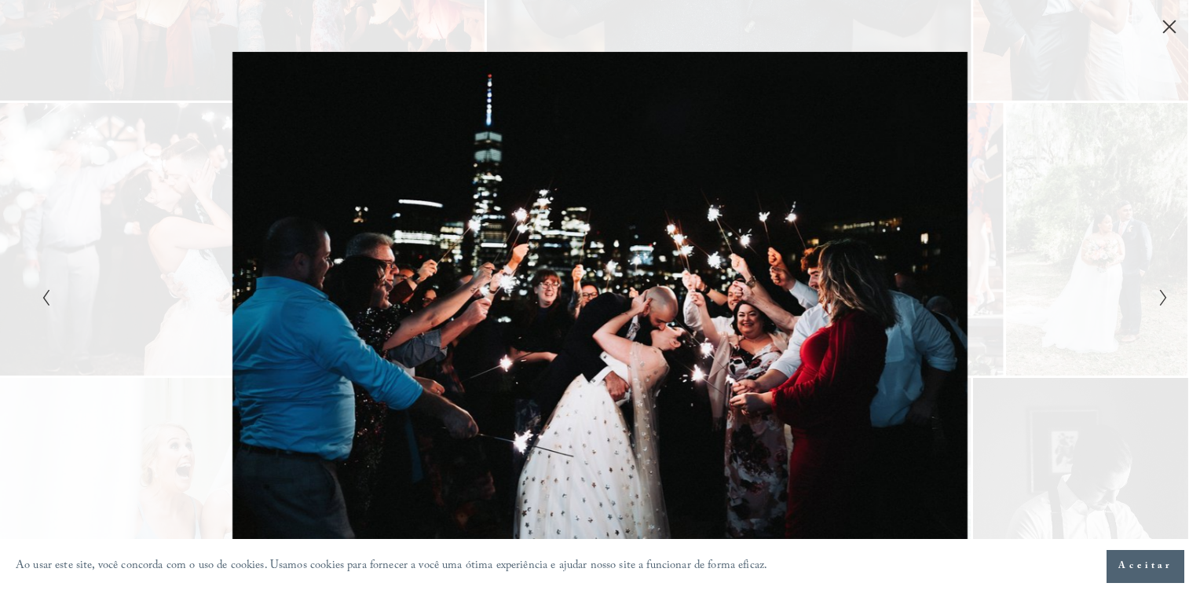
click at [1165, 298] on polyline "Próximo slide" at bounding box center [1162, 298] width 5 height 16
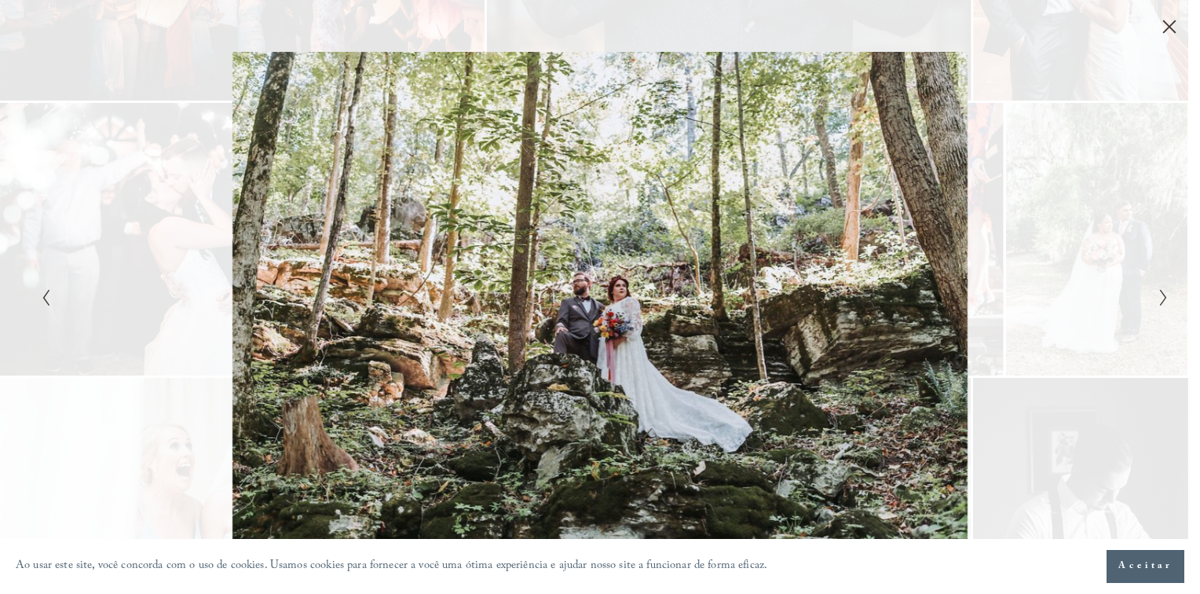
click at [1165, 298] on polyline "Próximo slide" at bounding box center [1162, 298] width 5 height 16
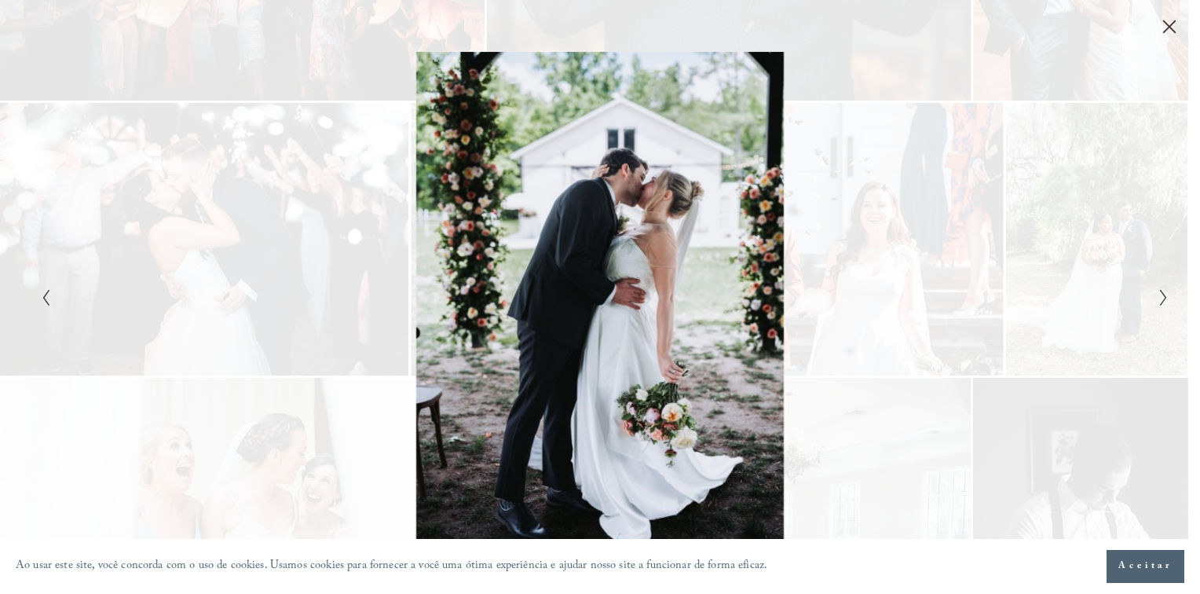
click at [1165, 298] on polyline "Próximo slide" at bounding box center [1162, 298] width 5 height 16
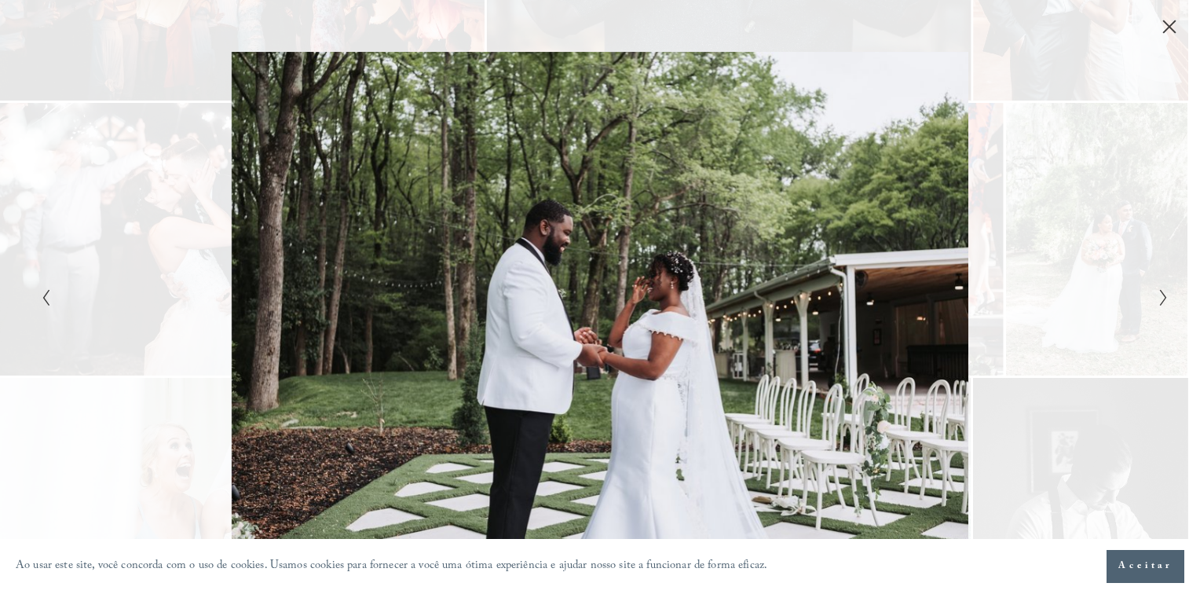
click at [1165, 298] on polyline "Próximo slide" at bounding box center [1162, 298] width 5 height 16
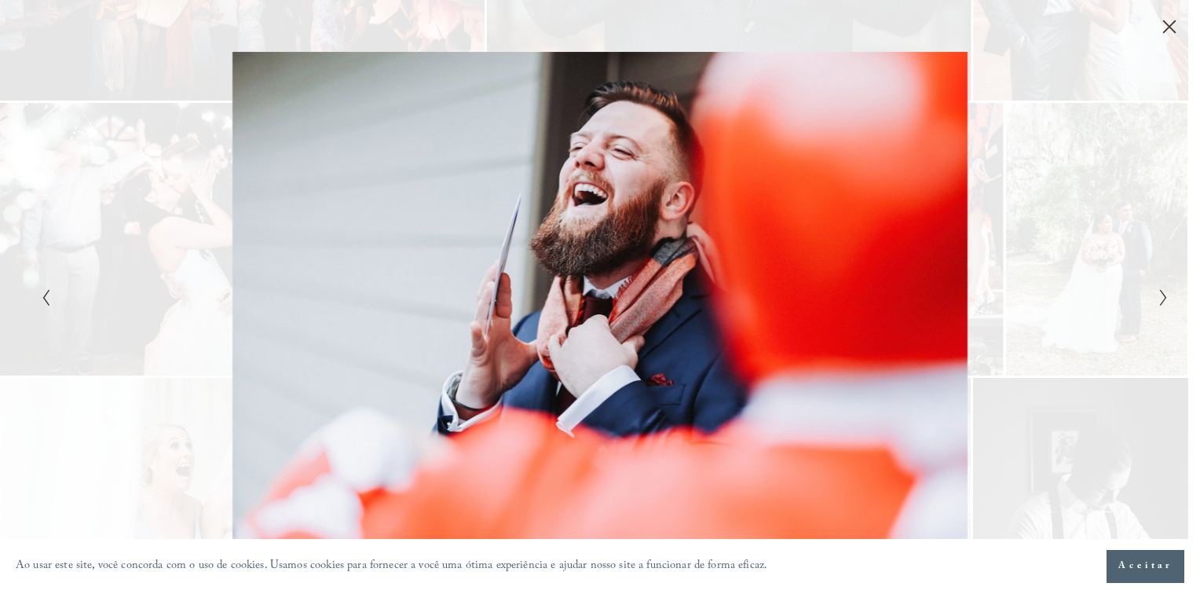
click at [1165, 298] on polyline "Próximo slide" at bounding box center [1162, 298] width 5 height 16
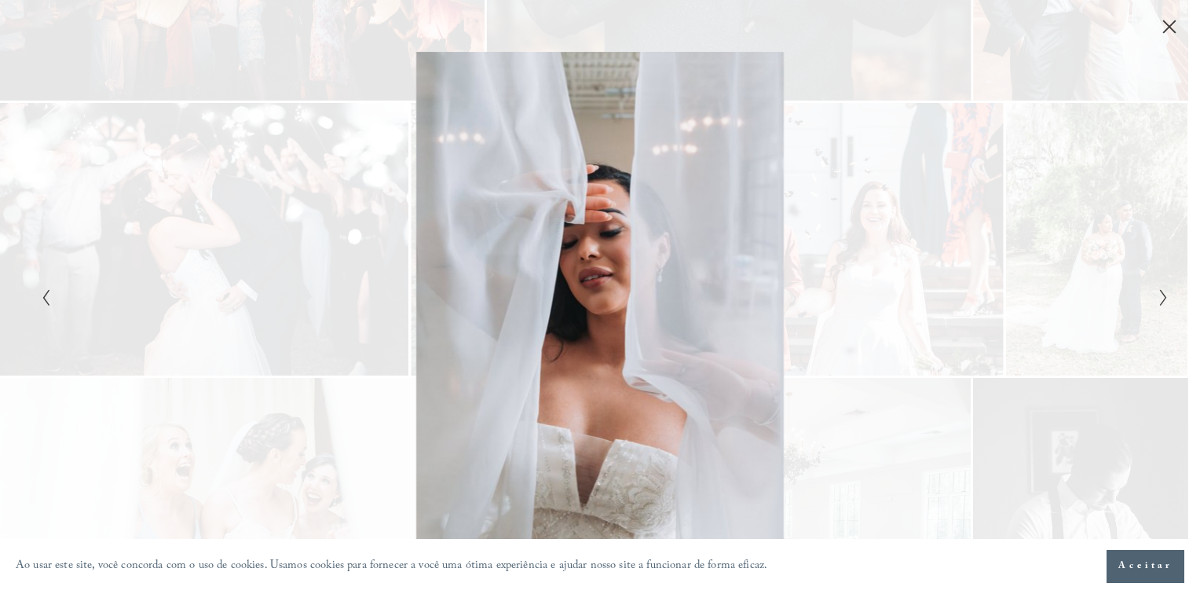
click at [1165, 298] on polyline "Próximo slide" at bounding box center [1162, 298] width 5 height 16
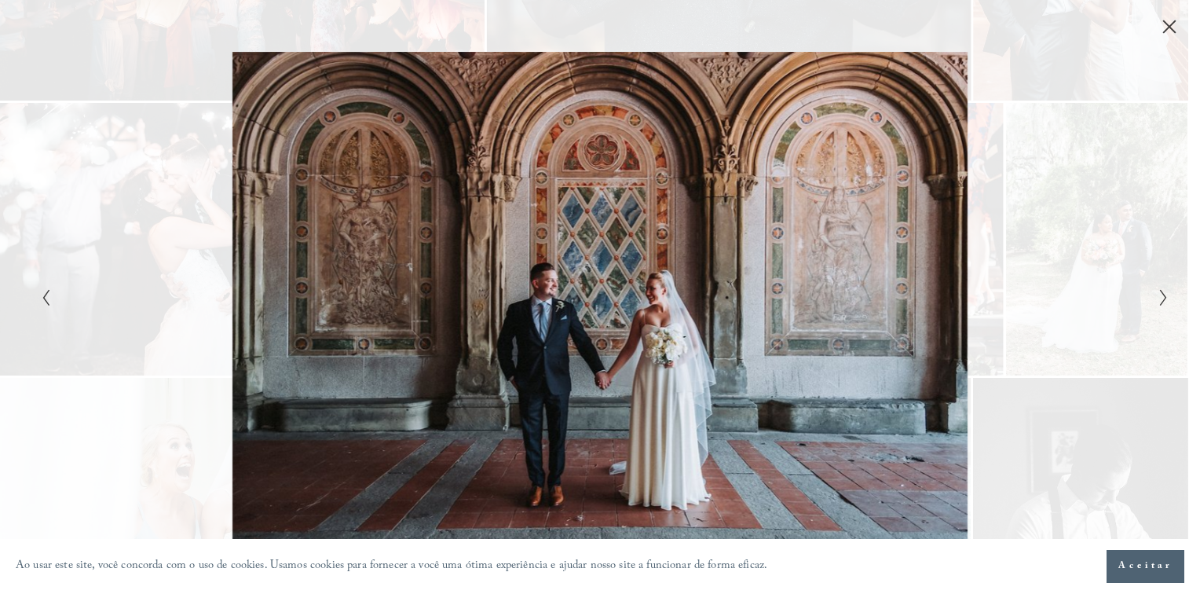
click at [1165, 298] on polyline "Próximo slide" at bounding box center [1162, 298] width 5 height 16
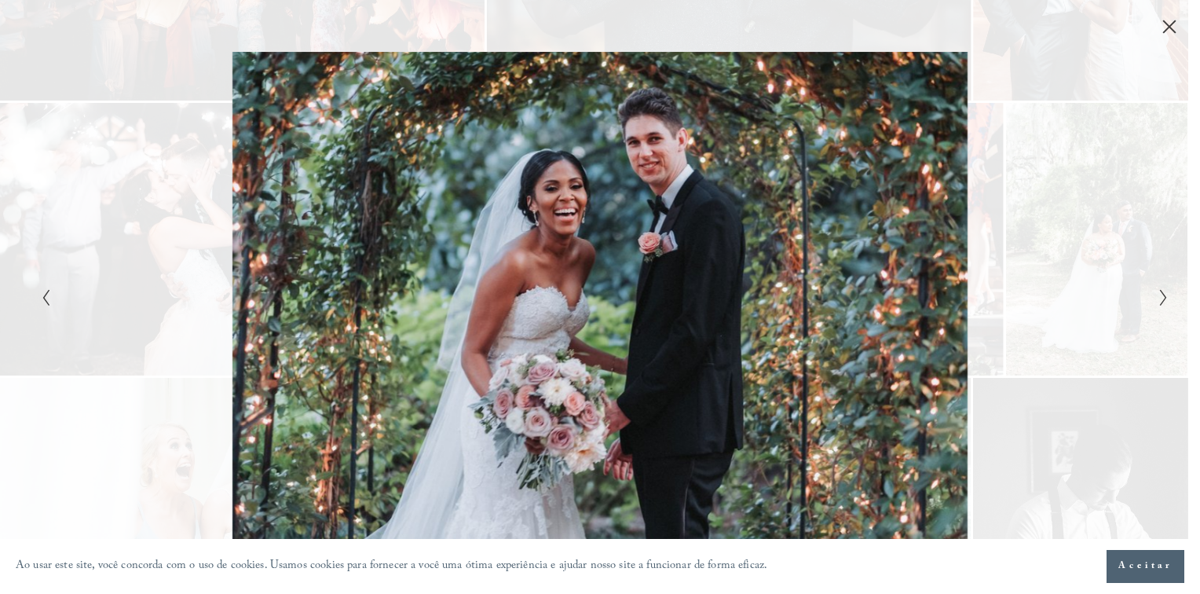
click at [1165, 298] on polyline "Próximo slide" at bounding box center [1162, 298] width 5 height 16
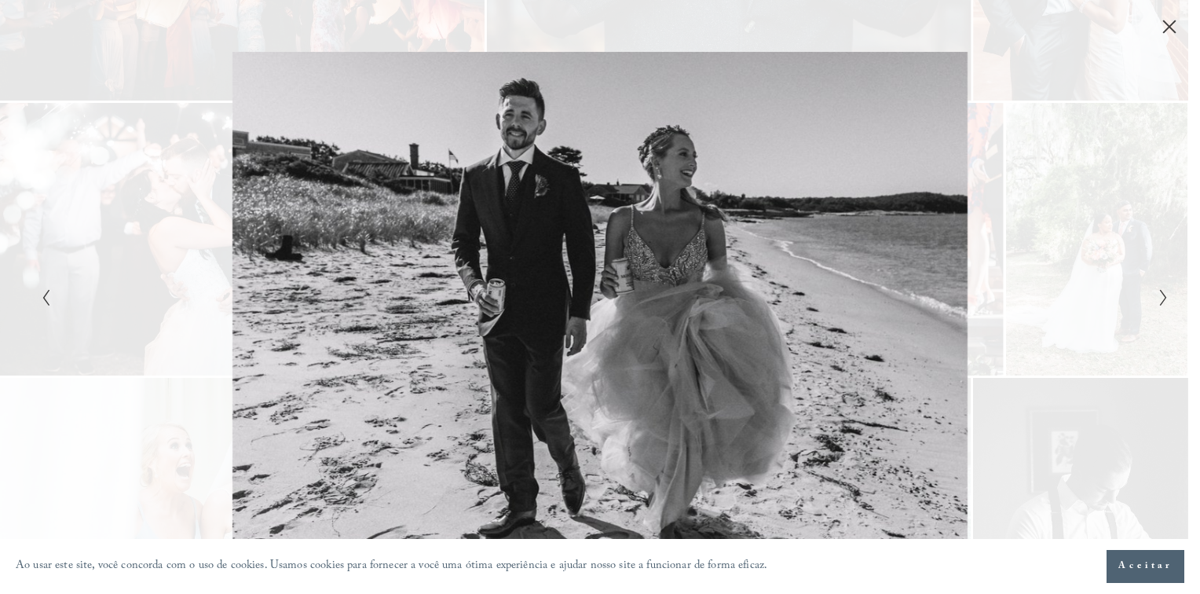
click at [1165, 298] on polyline "Próximo slide" at bounding box center [1162, 298] width 5 height 16
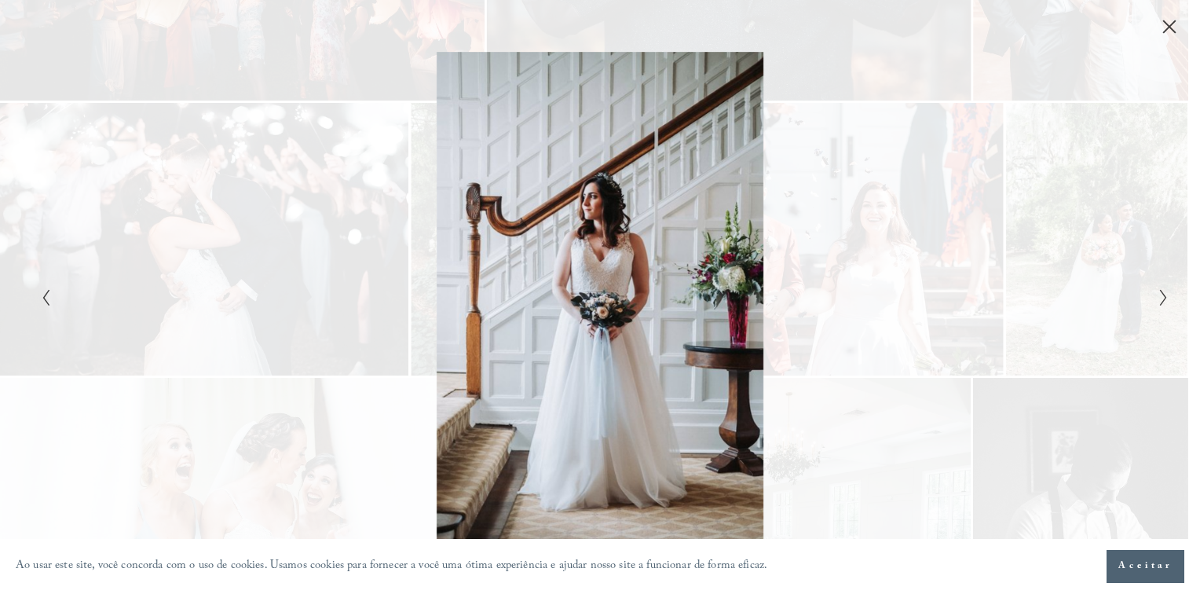
click at [1165, 298] on polyline "Próximo slide" at bounding box center [1162, 298] width 5 height 16
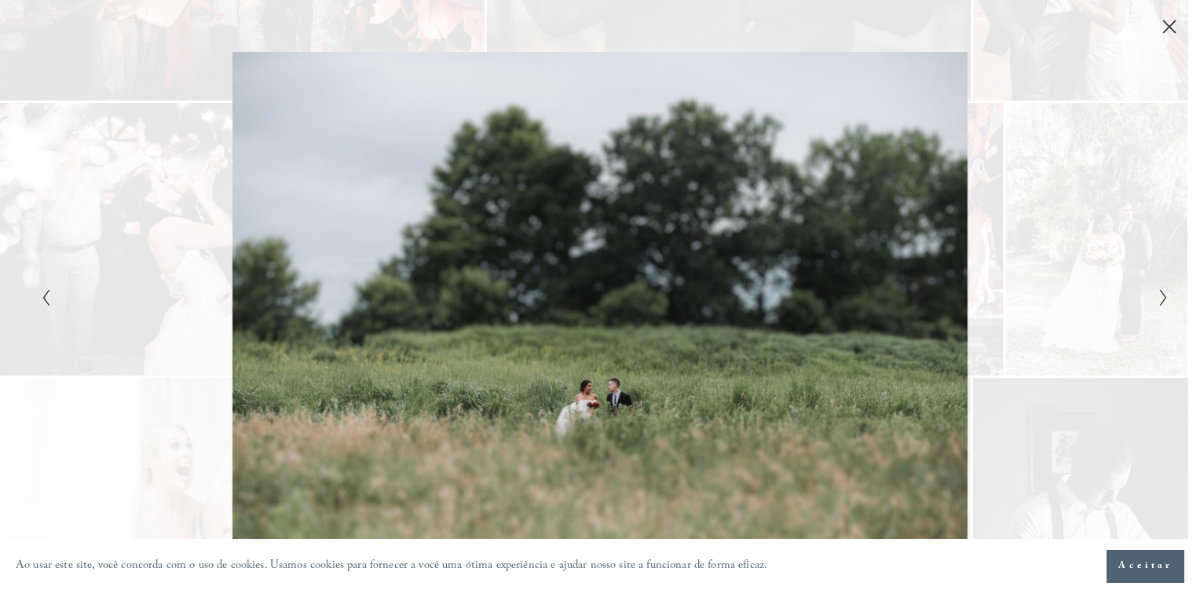
click at [1165, 298] on polyline "Próximo slide" at bounding box center [1162, 298] width 5 height 16
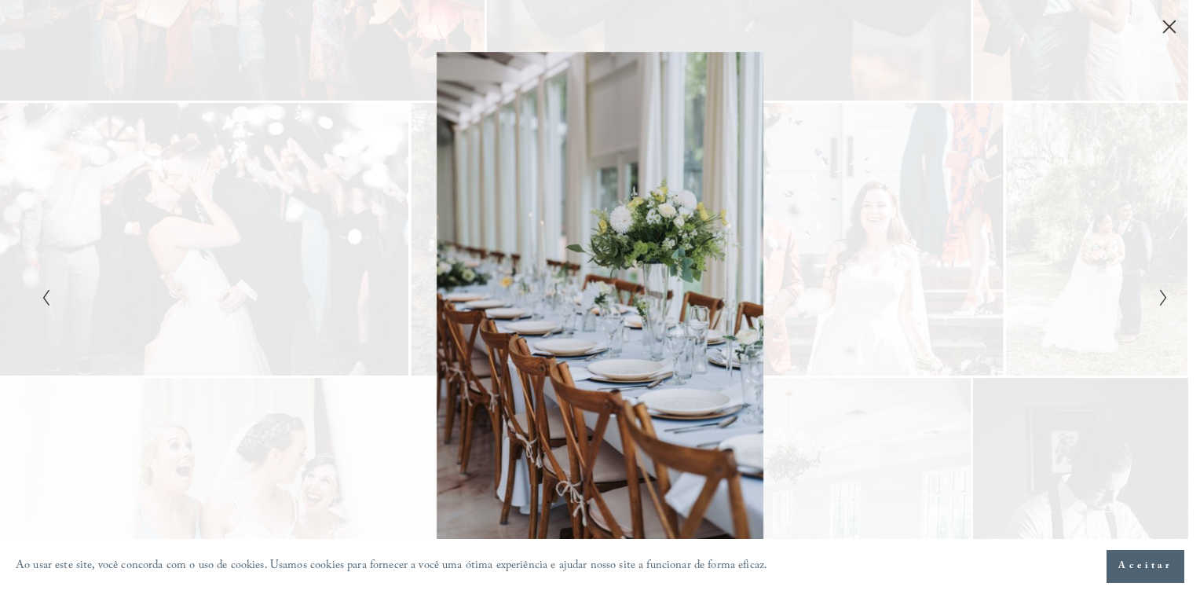
click at [1165, 298] on polyline "Próximo slide" at bounding box center [1162, 298] width 5 height 16
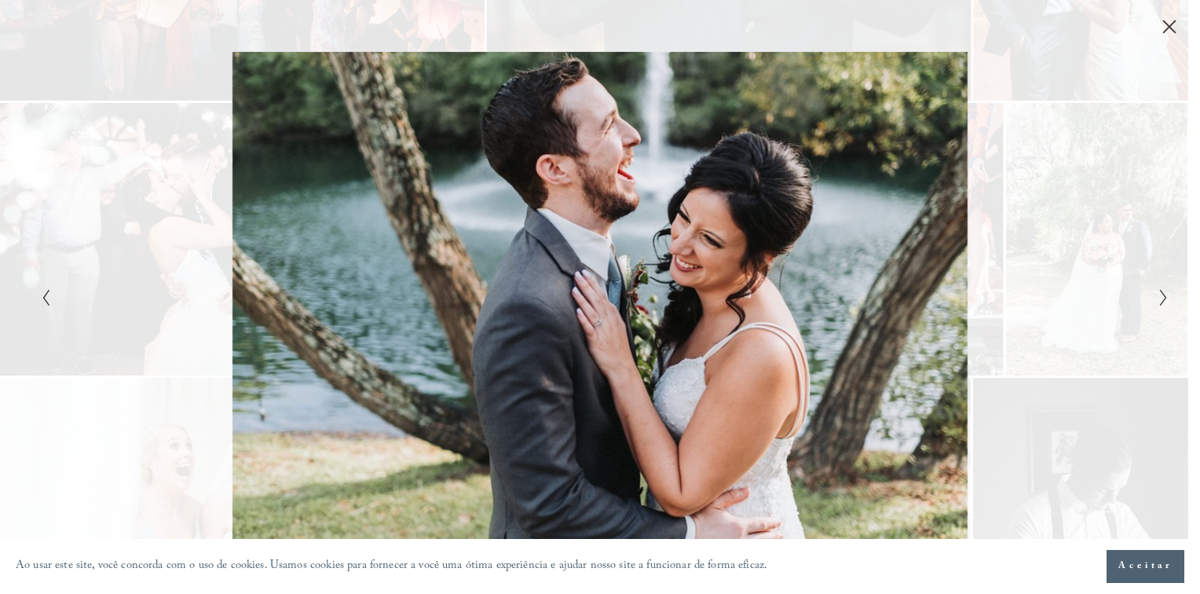
click at [1165, 298] on polyline "Próximo slide" at bounding box center [1162, 298] width 5 height 16
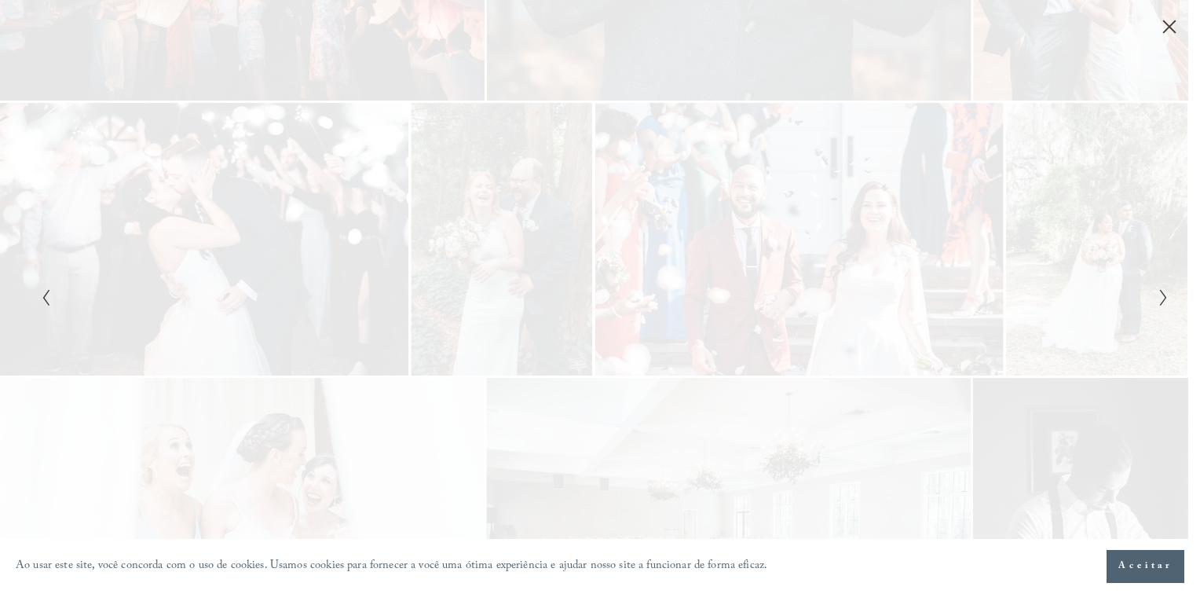
click at [1165, 298] on icon "Próximo slide" at bounding box center [1163, 297] width 10 height 19
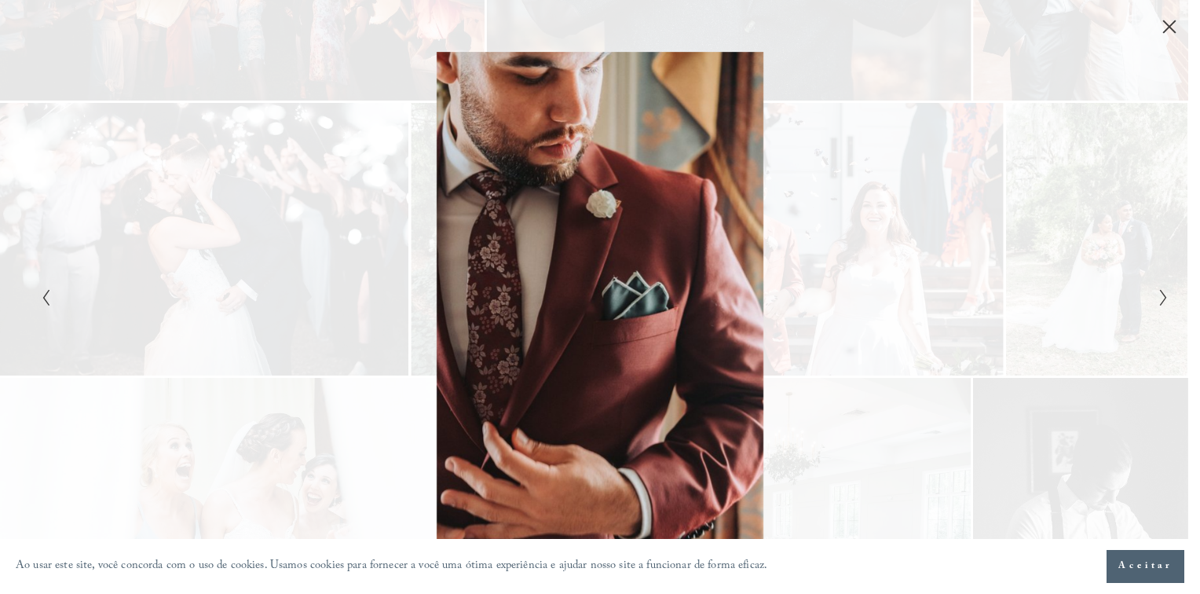
click at [1165, 298] on icon "Próximo slide" at bounding box center [1163, 297] width 10 height 19
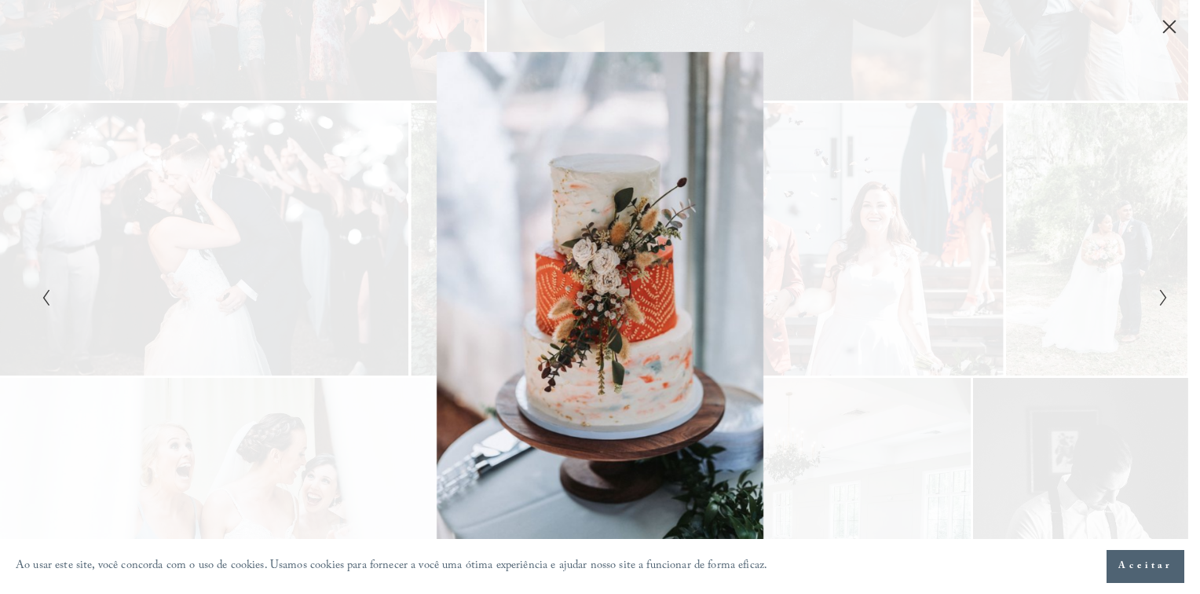
click at [1165, 298] on icon "Próximo slide" at bounding box center [1163, 297] width 10 height 19
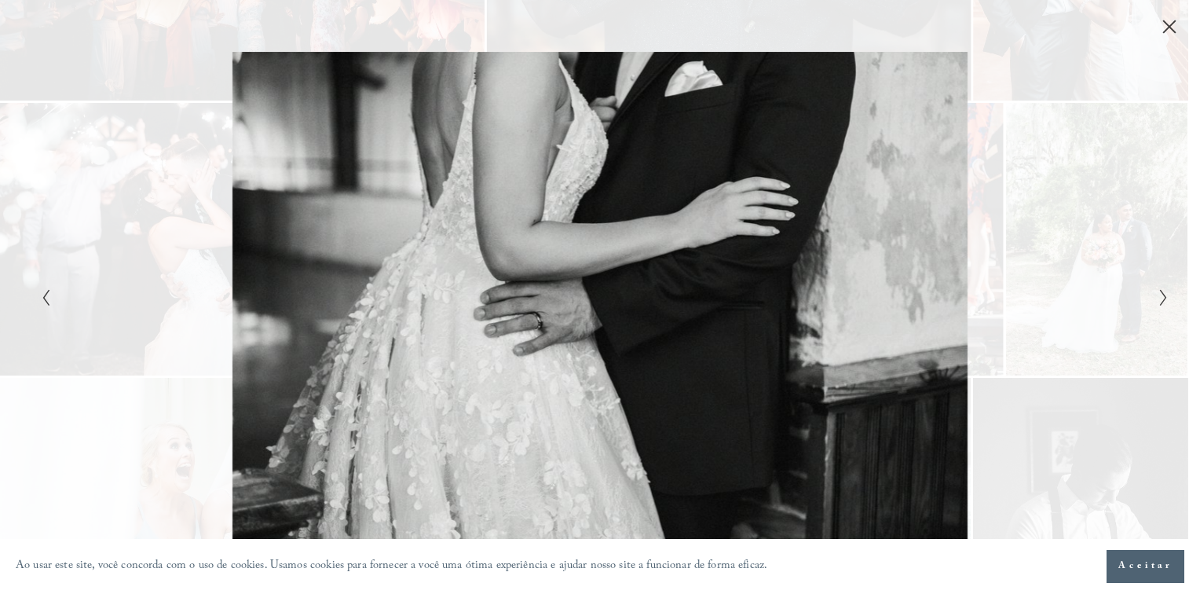
drag, startPoint x: 1176, startPoint y: 17, endPoint x: 1044, endPoint y: 31, distance: 132.6
click at [1175, 19] on div "Galeria" at bounding box center [600, 17] width 1200 height 35
drag, startPoint x: 1168, startPoint y: 24, endPoint x: 1160, endPoint y: 31, distance: 11.2
click at [1162, 31] on icon "Fechar" at bounding box center [1169, 27] width 16 height 16
